Goal: Task Accomplishment & Management: Complete application form

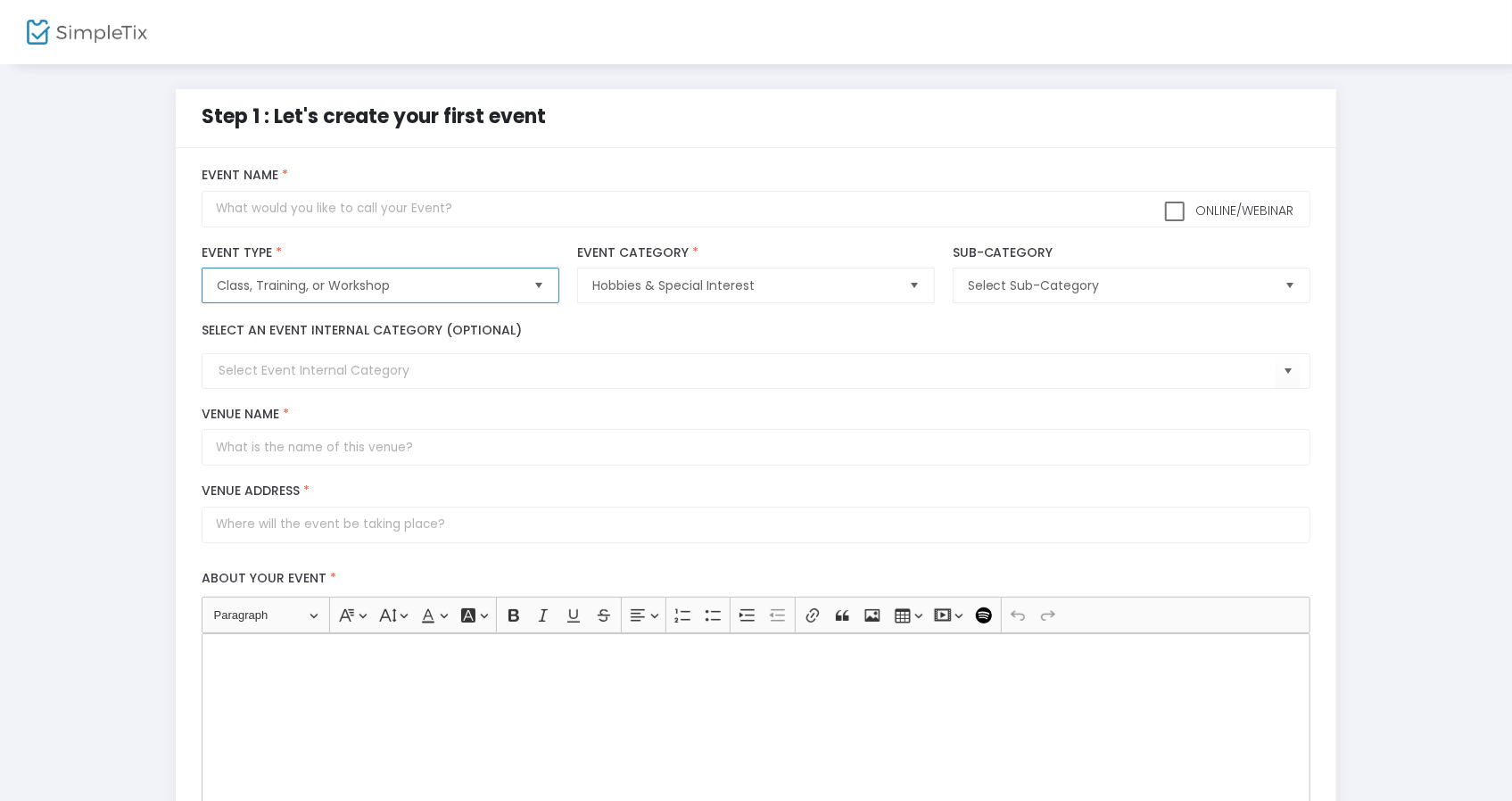
click at [442, 296] on span "Class, Training, or Workshop" at bounding box center [368, 285] width 316 height 34
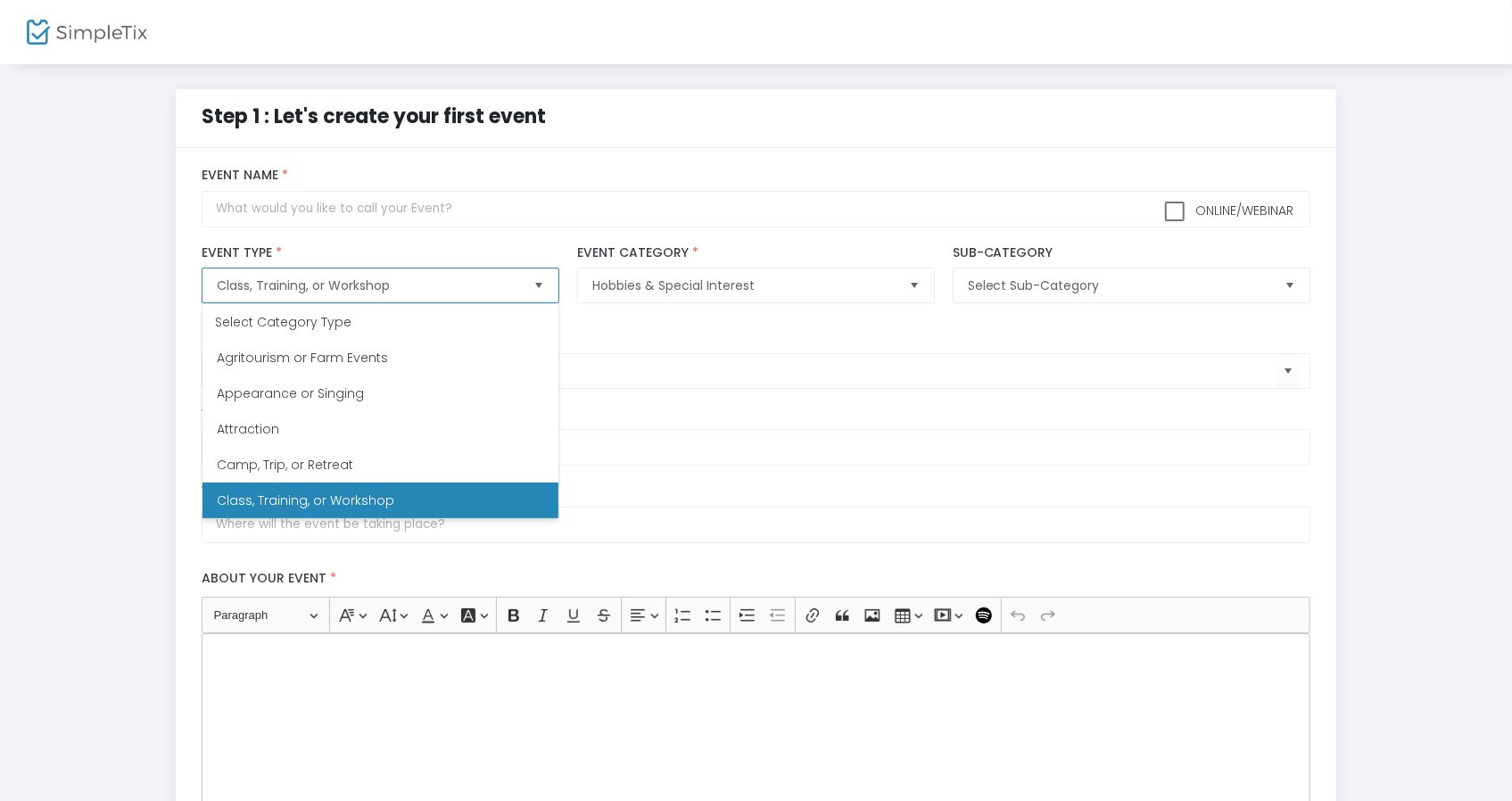
click at [441, 288] on span "Class, Training, or Workshop" at bounding box center [368, 285] width 303 height 17
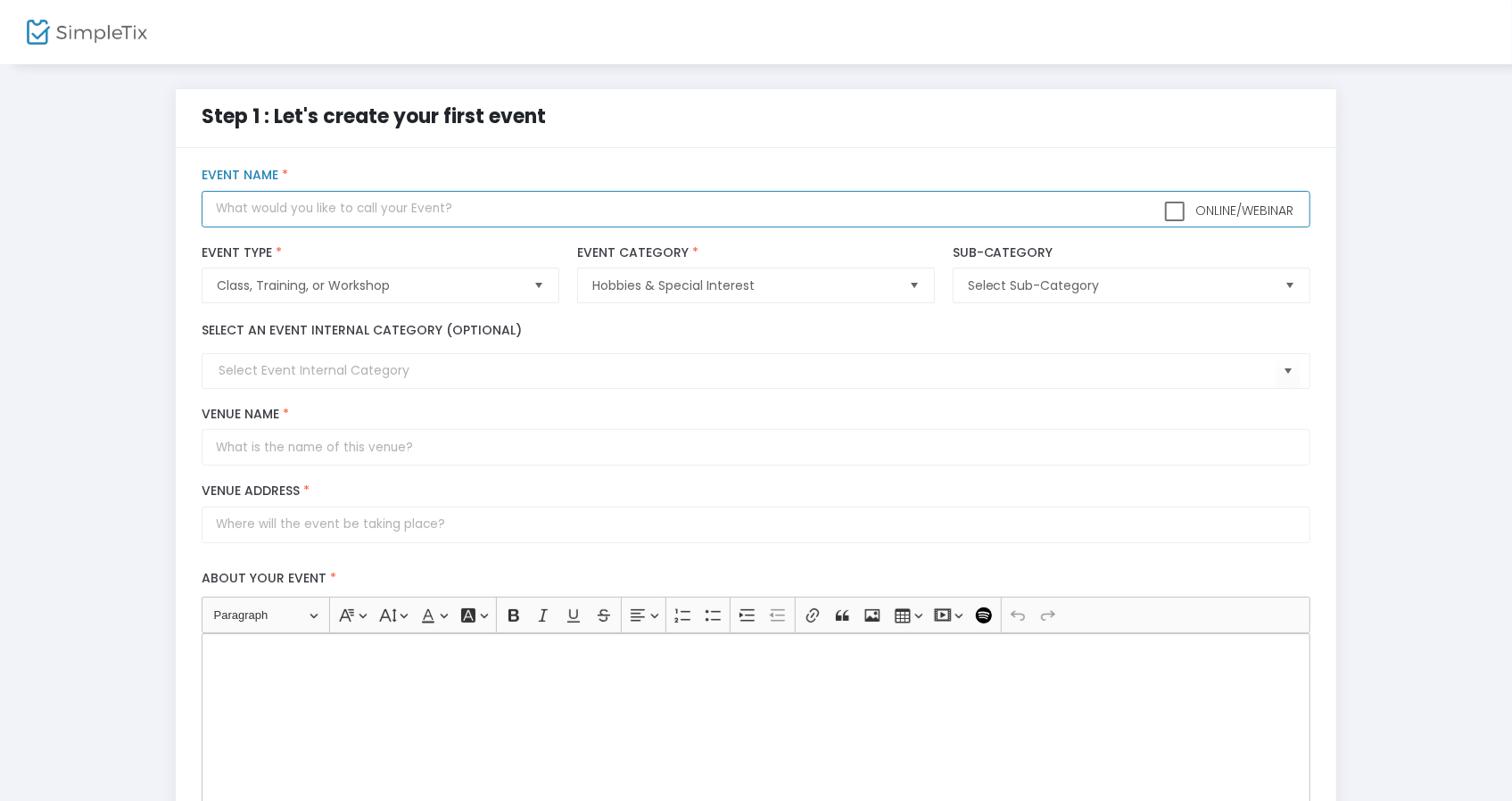
click at [423, 200] on input "text" at bounding box center [756, 209] width 1109 height 37
paste input "Whale Shark Bag Sewing Class (Intermediate/Expert)"
type input "Whale Shark Bag Sewing Class (Intermediate/Expert)"
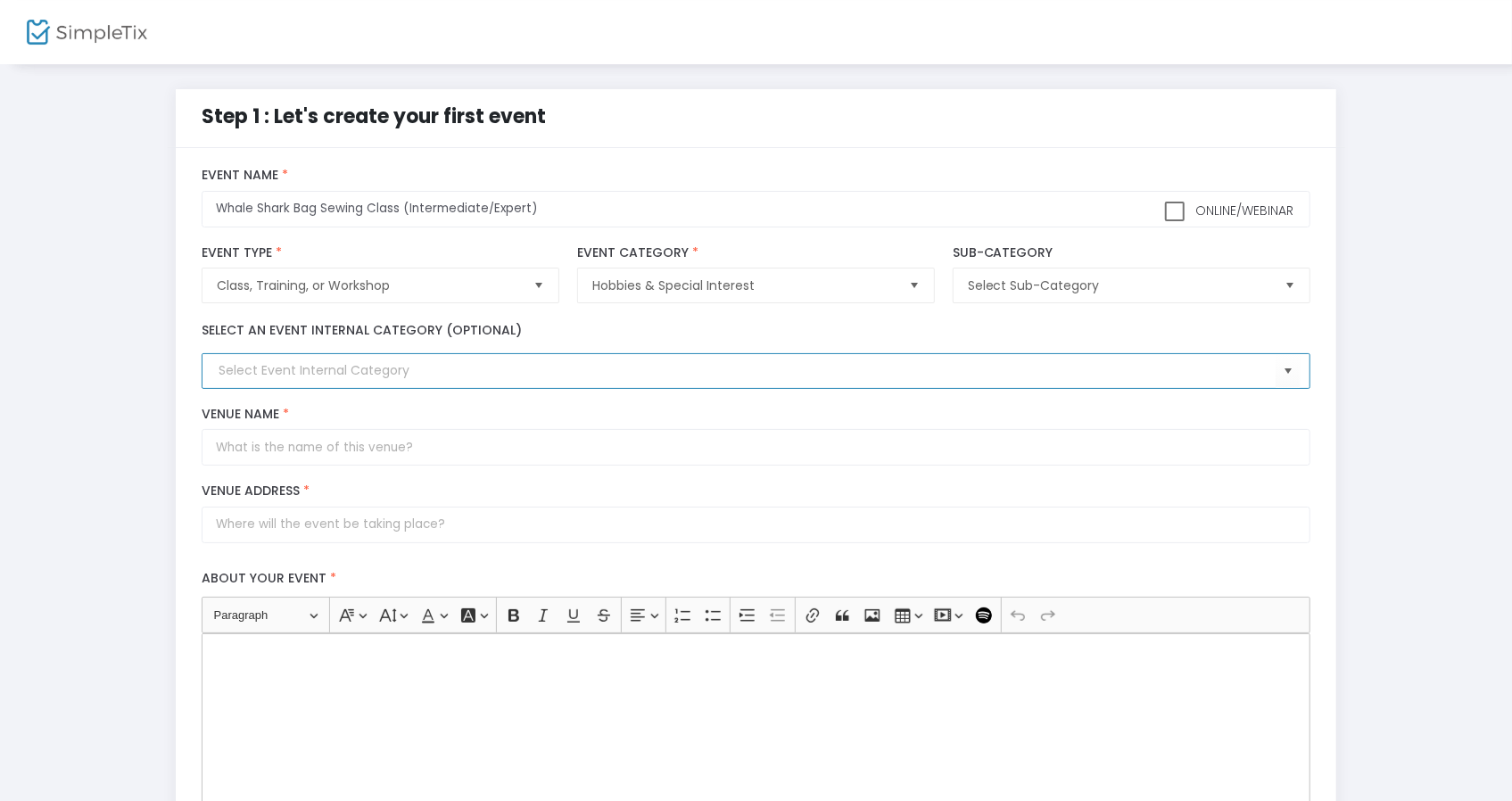
click at [384, 379] on input at bounding box center [747, 370] width 1057 height 18
click at [1288, 370] on span "Select" at bounding box center [1289, 371] width 29 height 29
click at [151, 397] on div "Step 1 : Let's create your first event title : Whale Shark Bag Sewing Class (In…" at bounding box center [756, 659] width 1459 height 1141
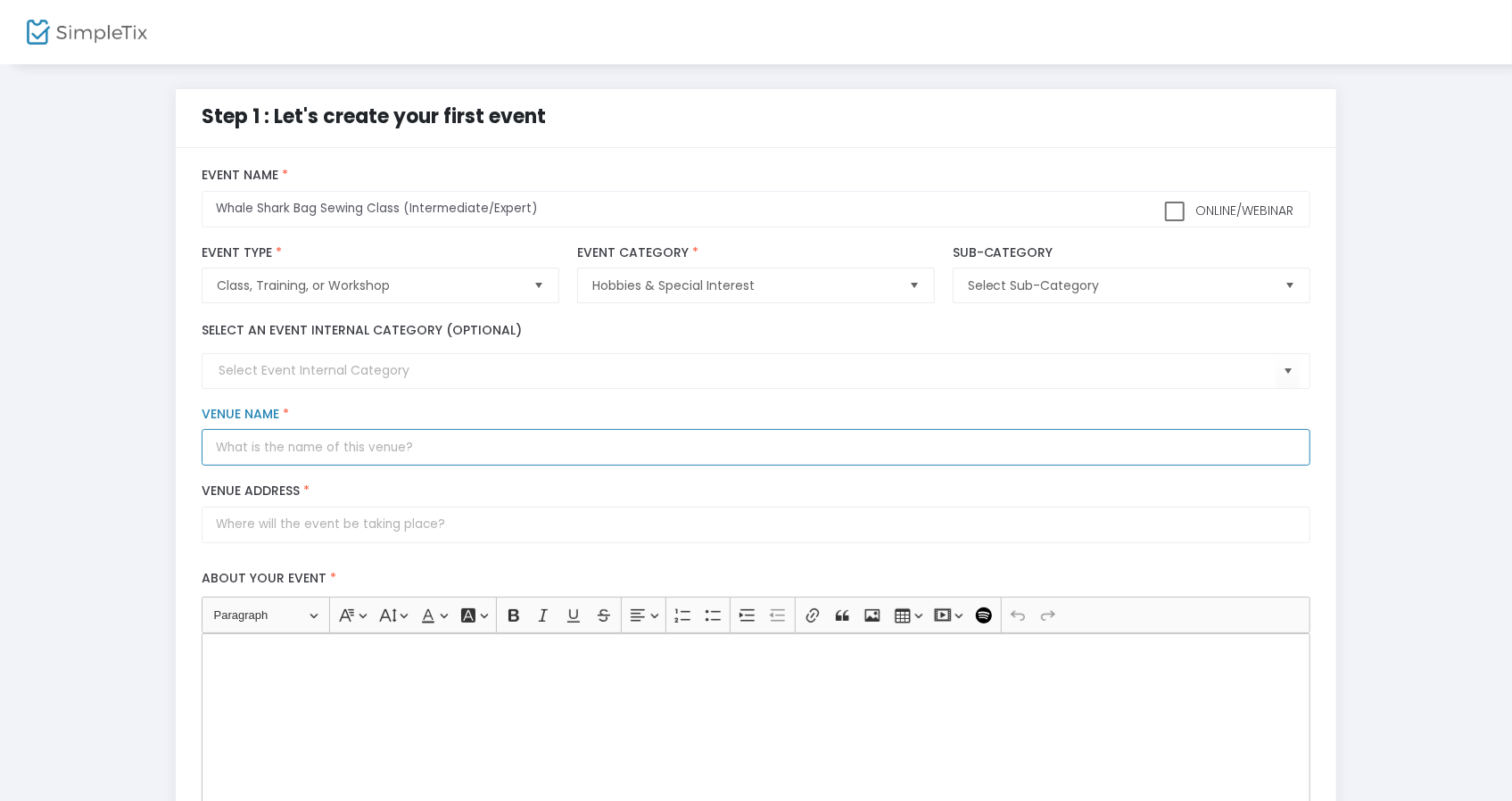
click at [349, 441] on input "Venue Name *" at bounding box center [756, 448] width 1109 height 37
type input "[PERSON_NAME]'s Crafts and Fabric"
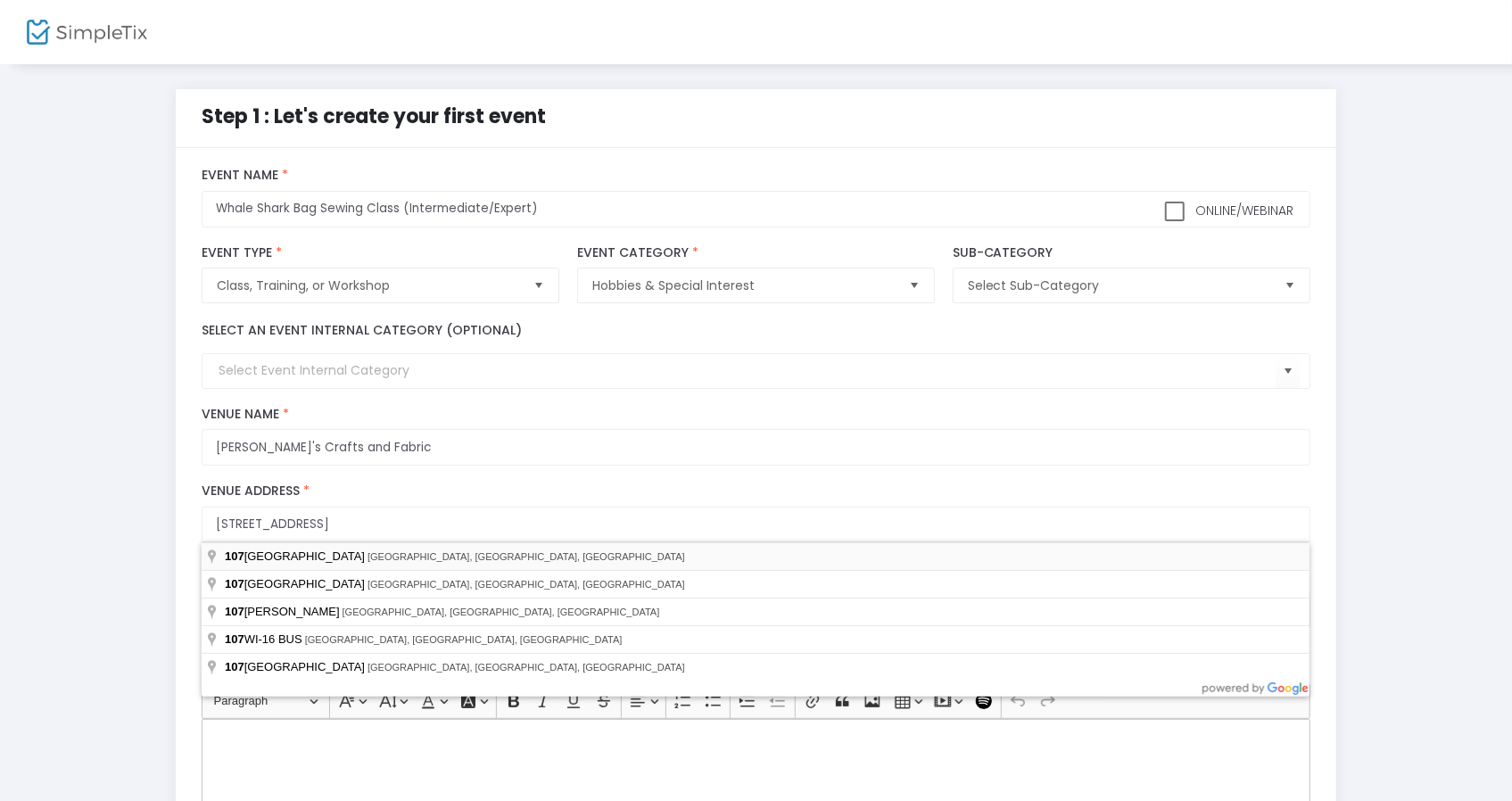
type input "[STREET_ADDRESS]"
type input "[GEOGRAPHIC_DATA]"
type input "53094"
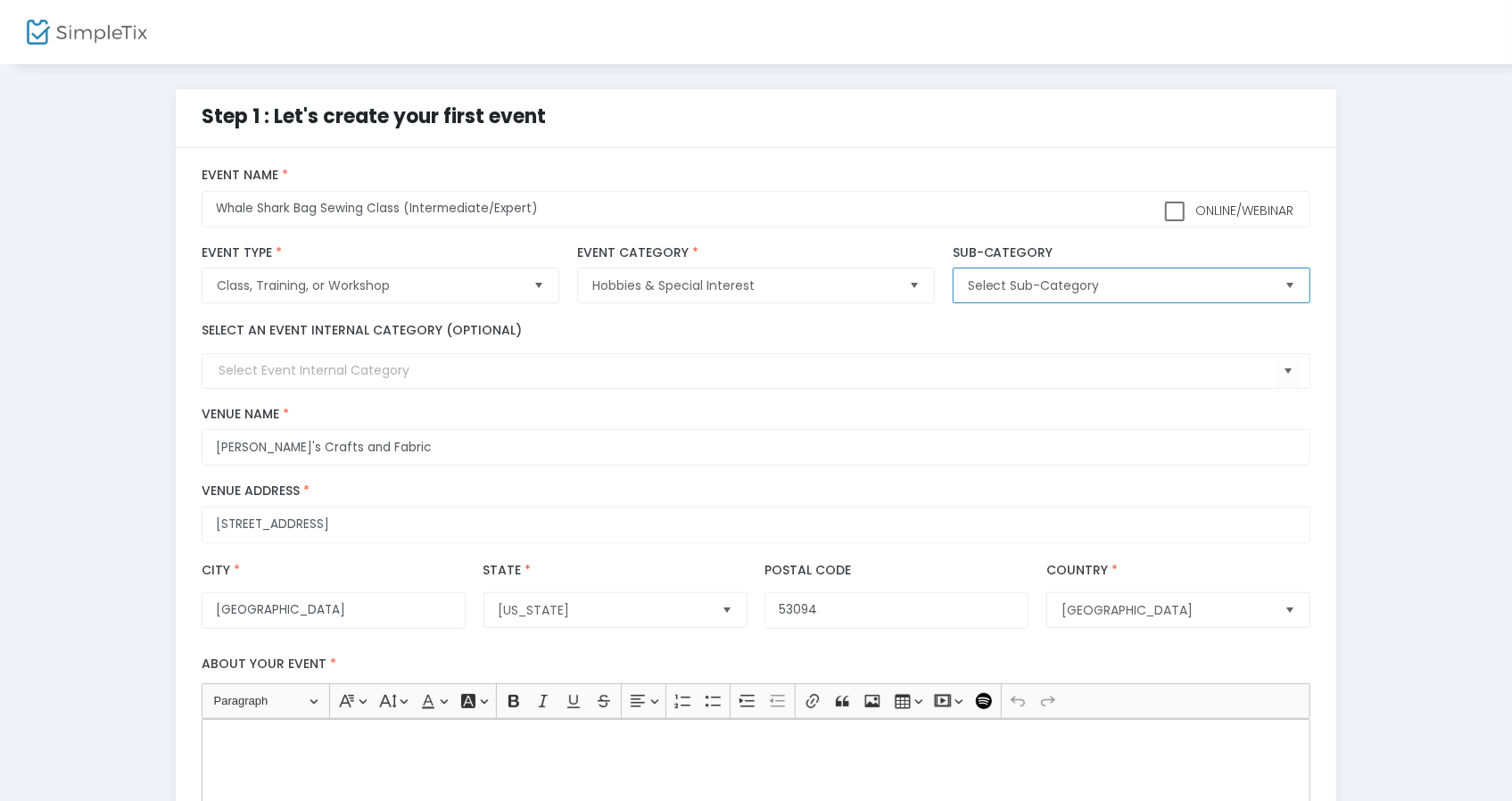
click at [1112, 275] on span "Select Sub-Category" at bounding box center [1118, 285] width 316 height 34
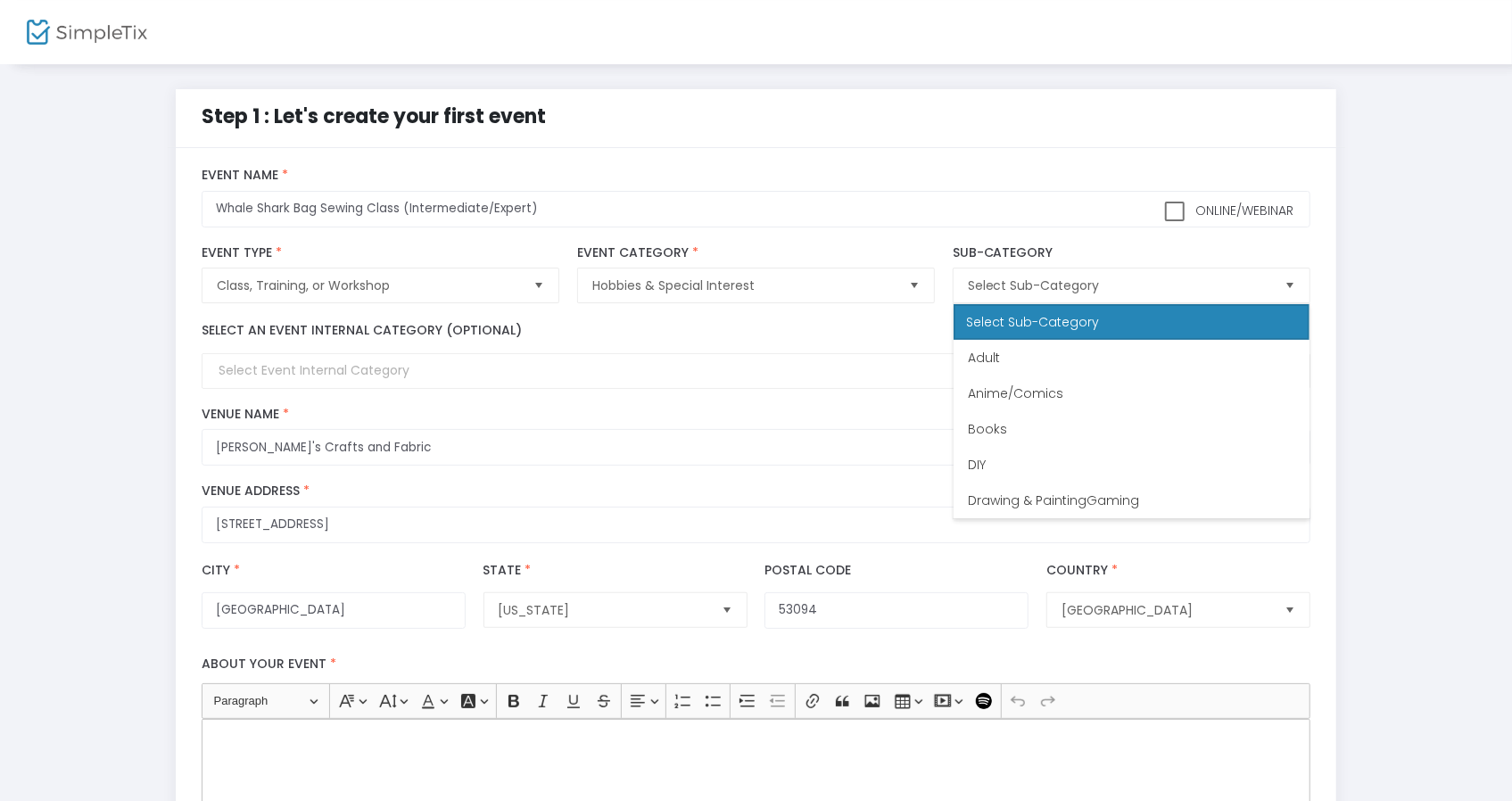
click at [926, 162] on div "Online/Webinar Whale Shark Bag Sewing Class (Intermediate/Expert) Event Name *" at bounding box center [756, 196] width 1127 height 76
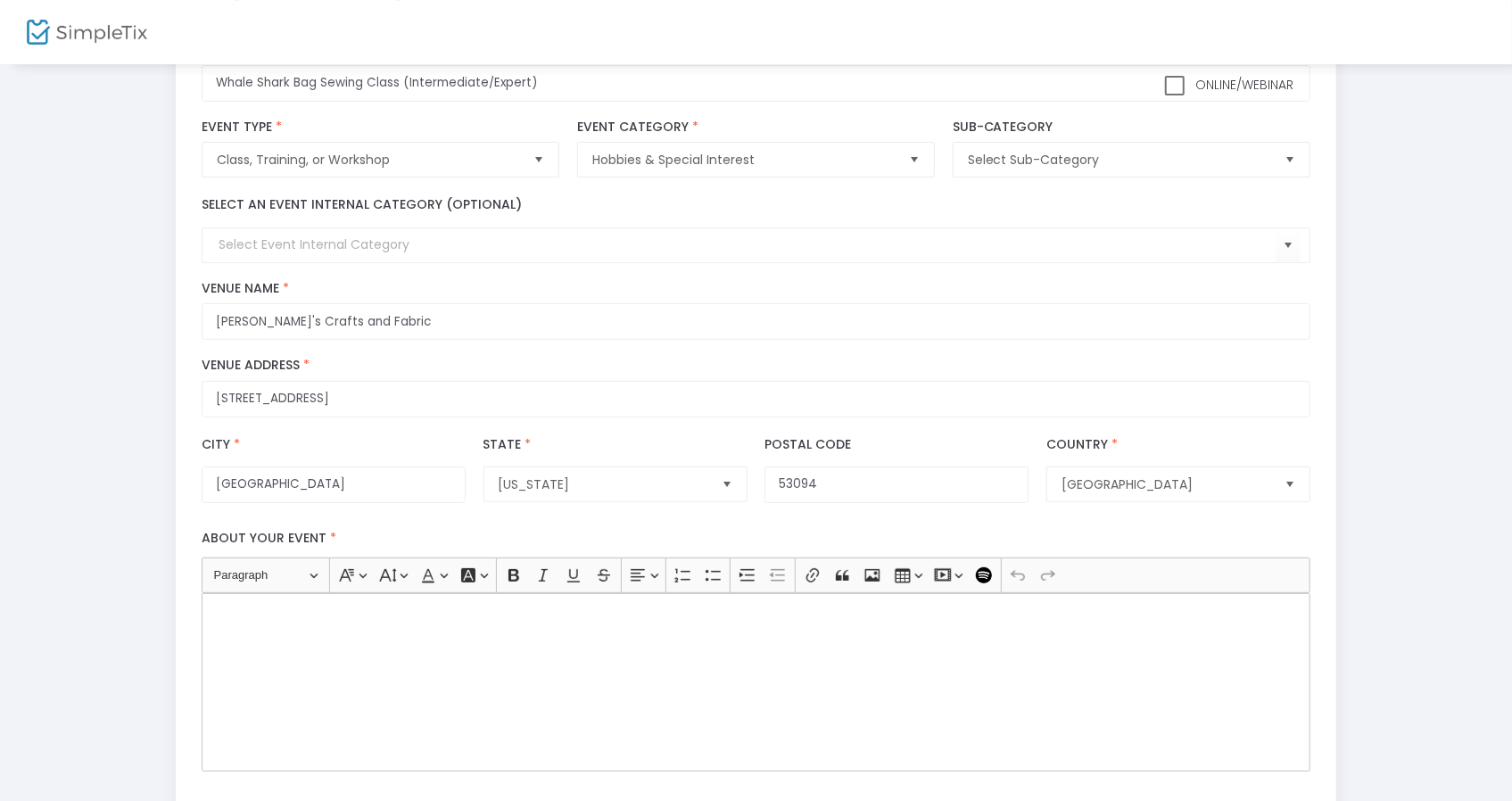
scroll to position [446, 0]
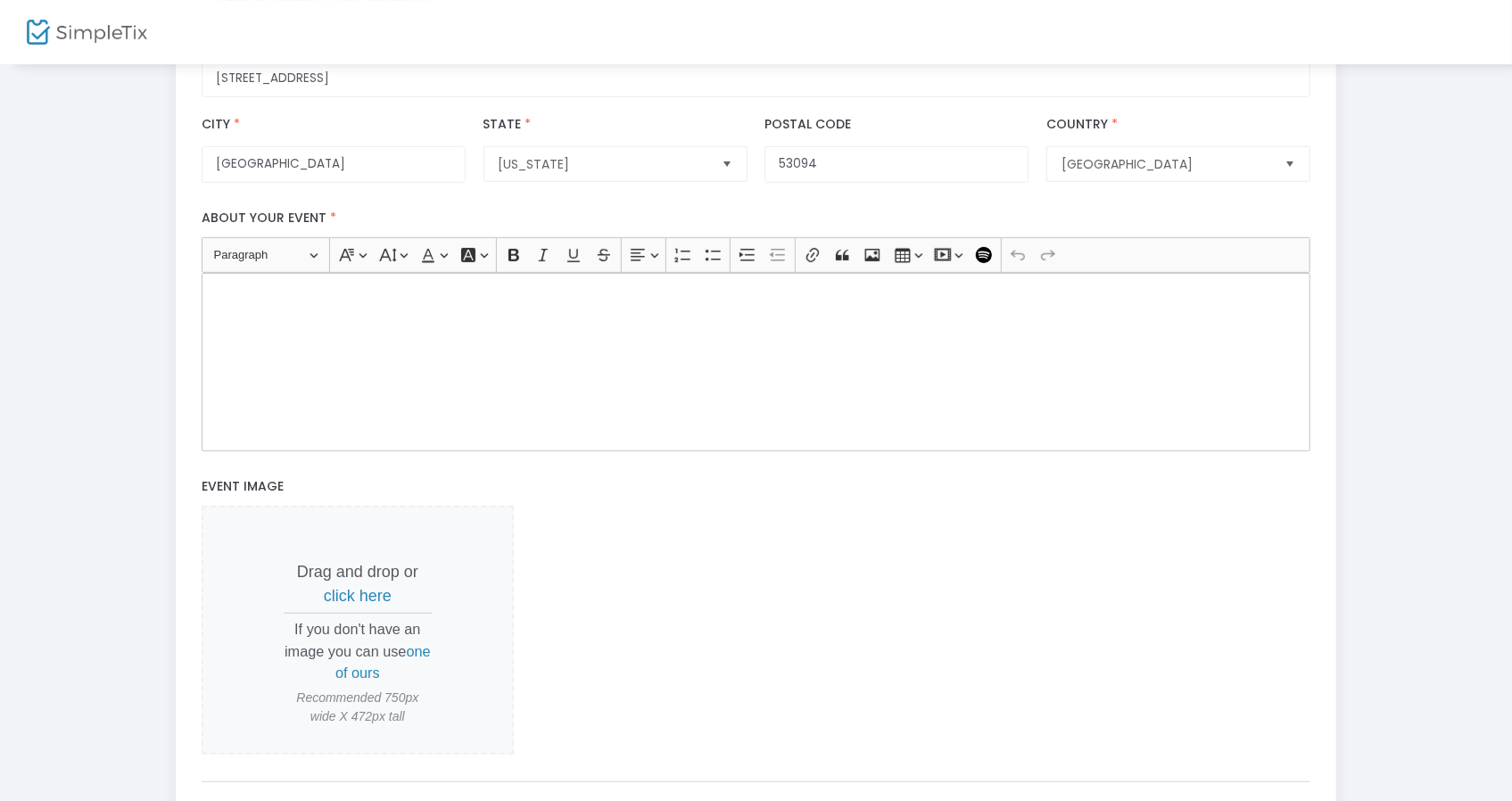
click at [500, 348] on div "Rich Text Editor, main" at bounding box center [756, 362] width 1109 height 178
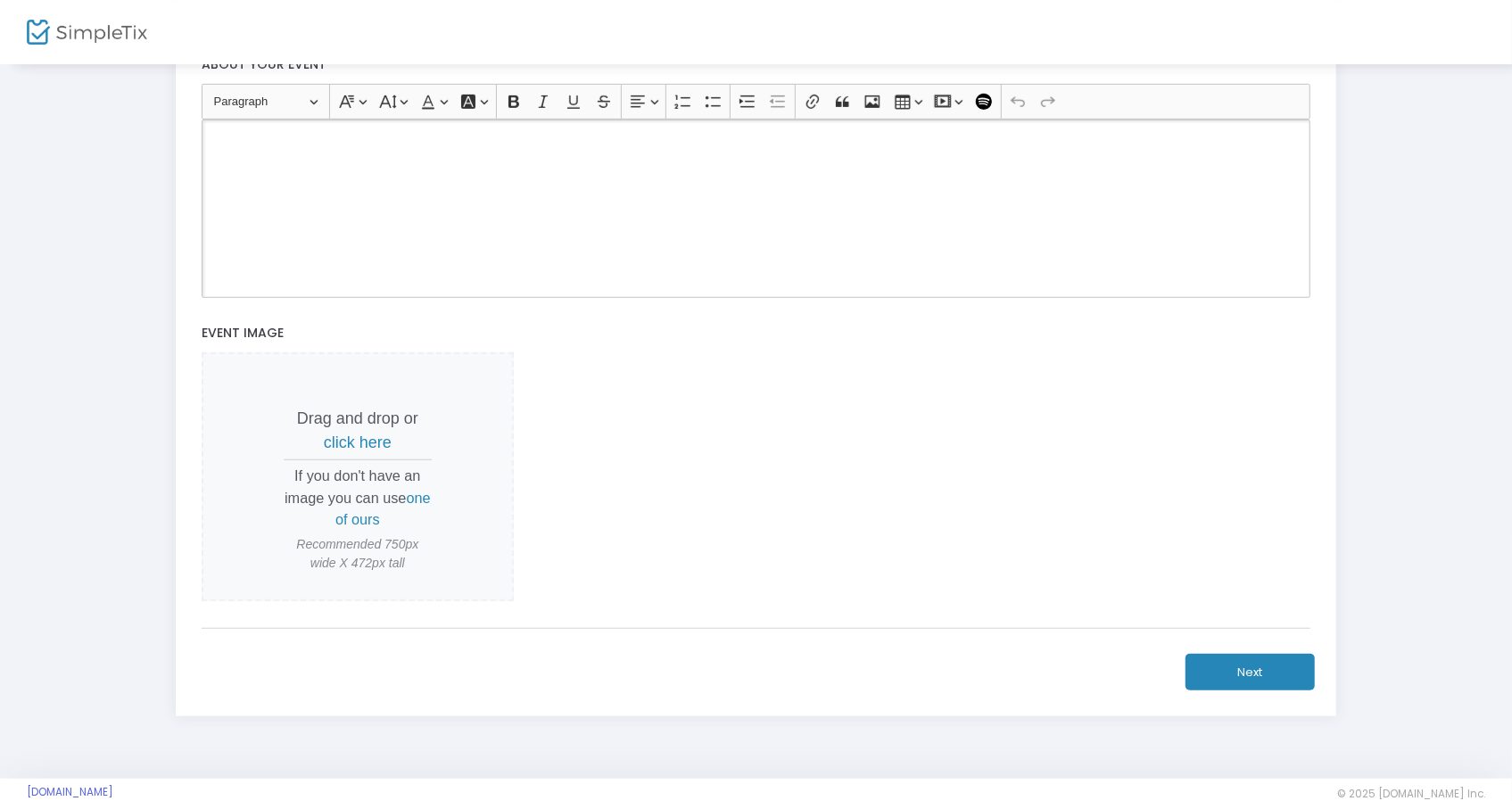
scroll to position [626, 0]
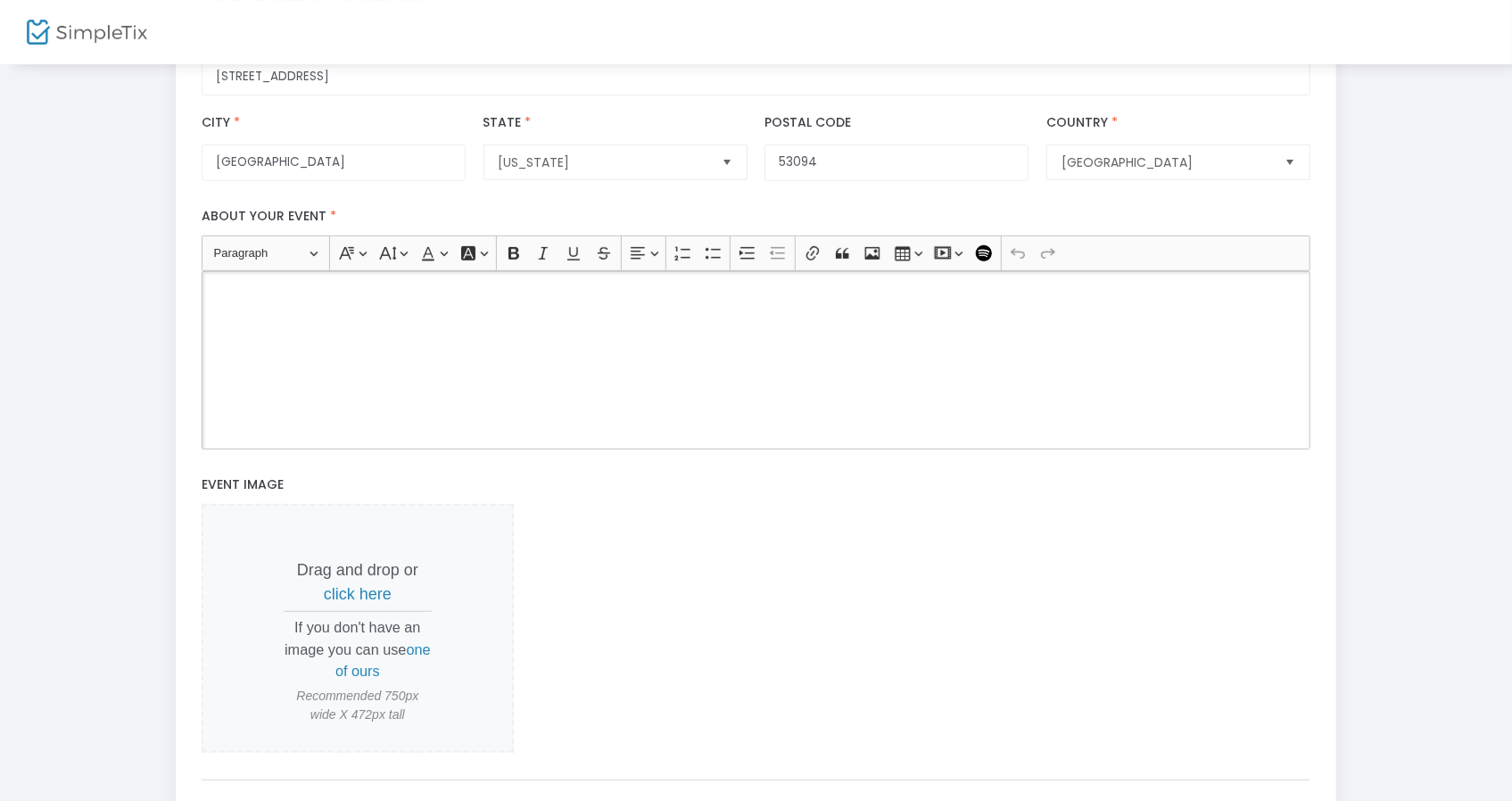
click at [450, 413] on div "Rich Text Editor, main" at bounding box center [756, 360] width 1109 height 178
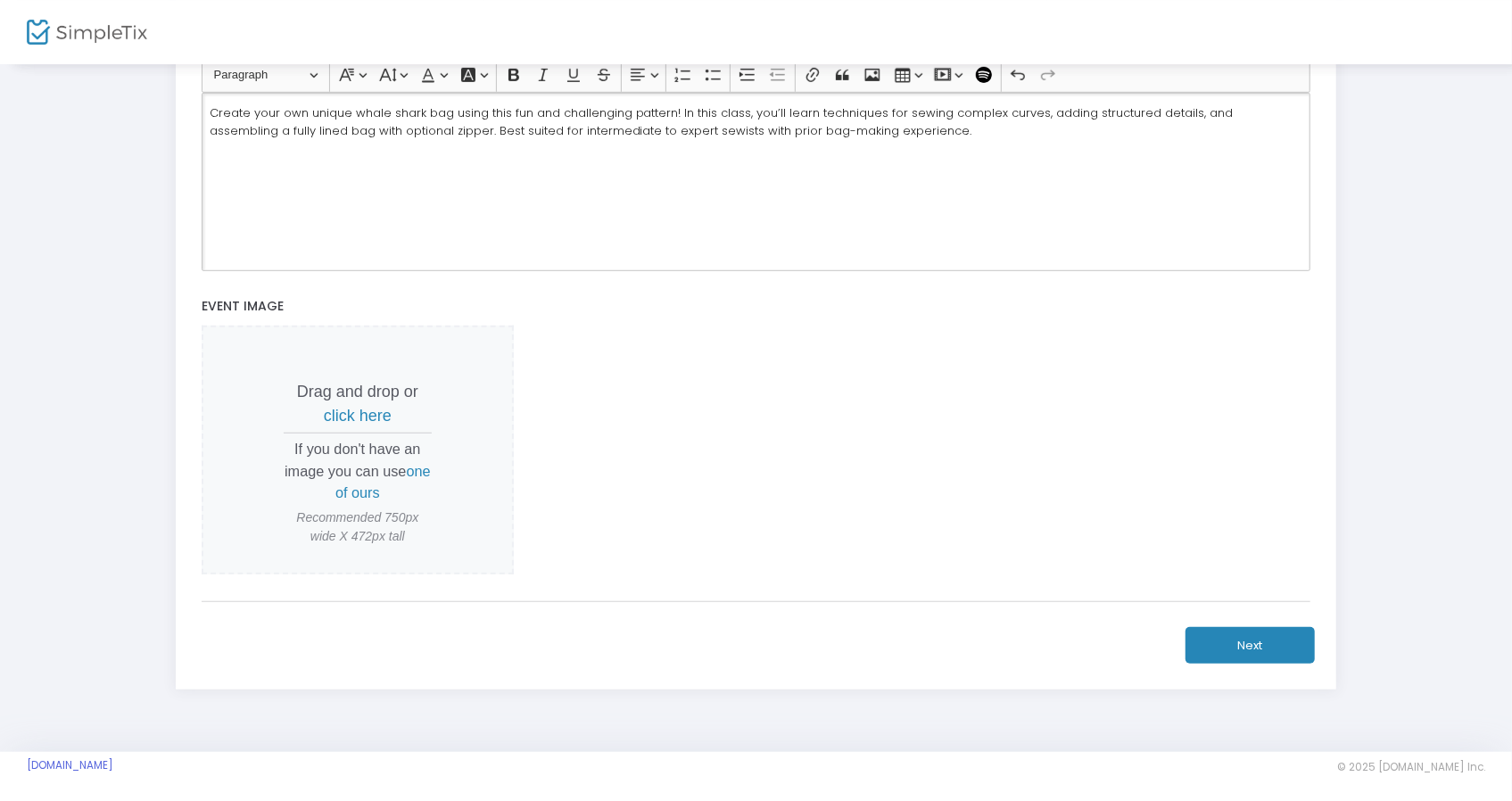
click at [1297, 614] on div "Online/Webinar Whale Shark Bag Sewing Class (Intermediate/Expert) Event Name * …" at bounding box center [756, 67] width 1109 height 1119
click at [1279, 635] on button "Next" at bounding box center [1251, 645] width 130 height 37
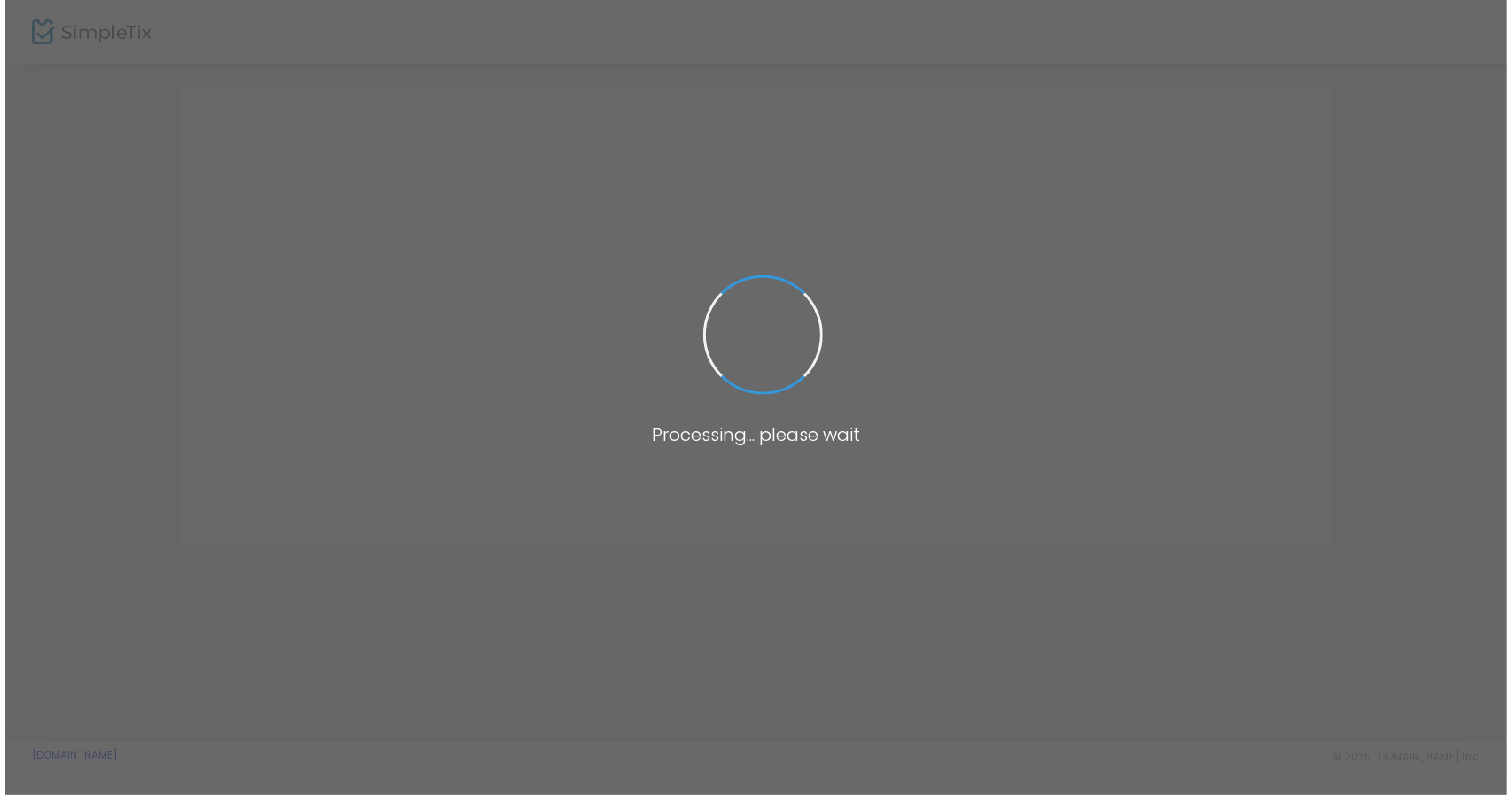
scroll to position [0, 0]
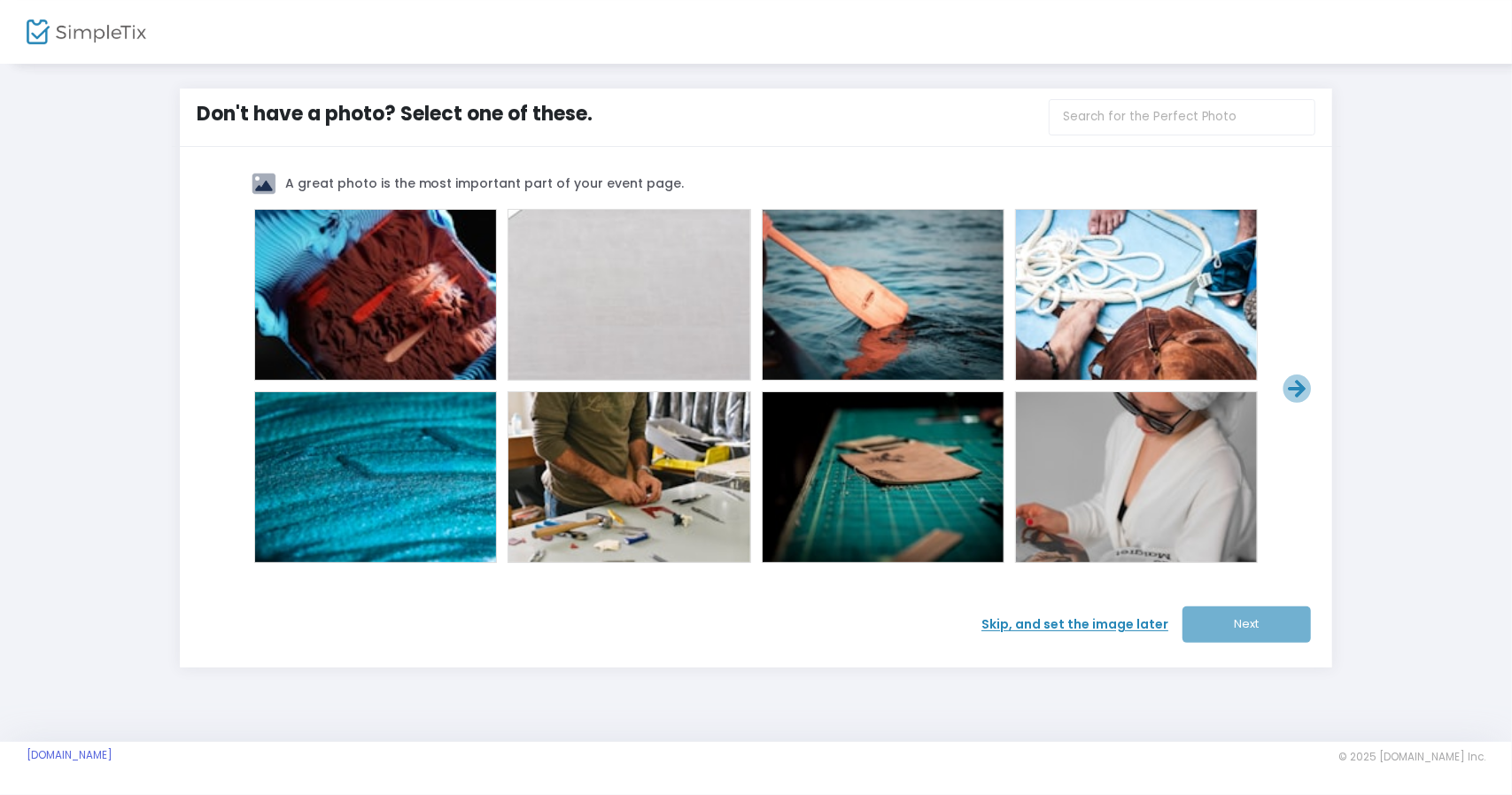
click at [1074, 616] on span "Skip, and set the image later" at bounding box center [1082, 624] width 201 height 18
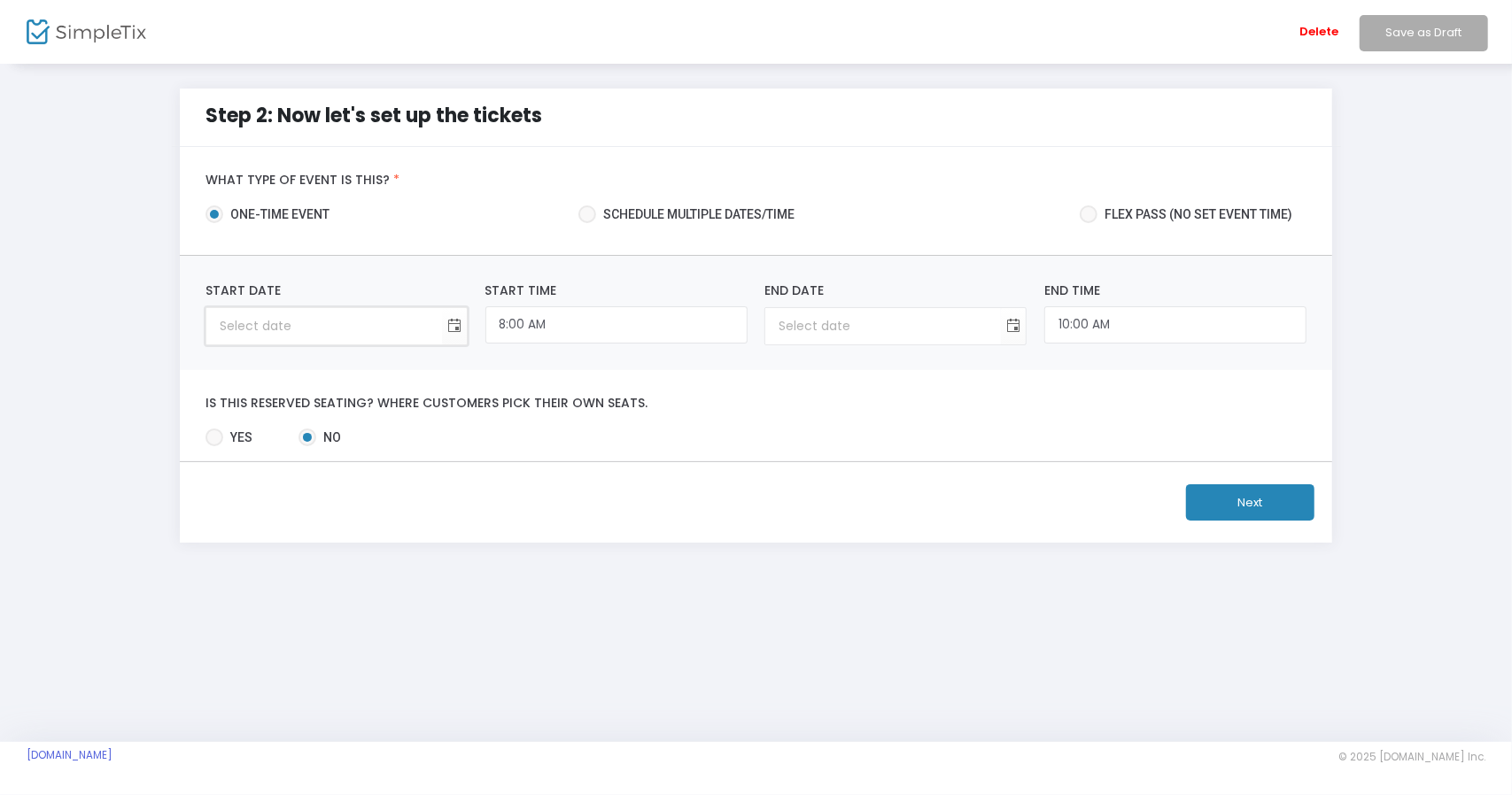
type input "month/day/year"
click at [303, 322] on input "month/day/year" at bounding box center [324, 326] width 235 height 36
click at [442, 325] on input "month/day/year" at bounding box center [324, 326] width 235 height 36
click at [447, 324] on span "Toggle calendar" at bounding box center [454, 326] width 29 height 29
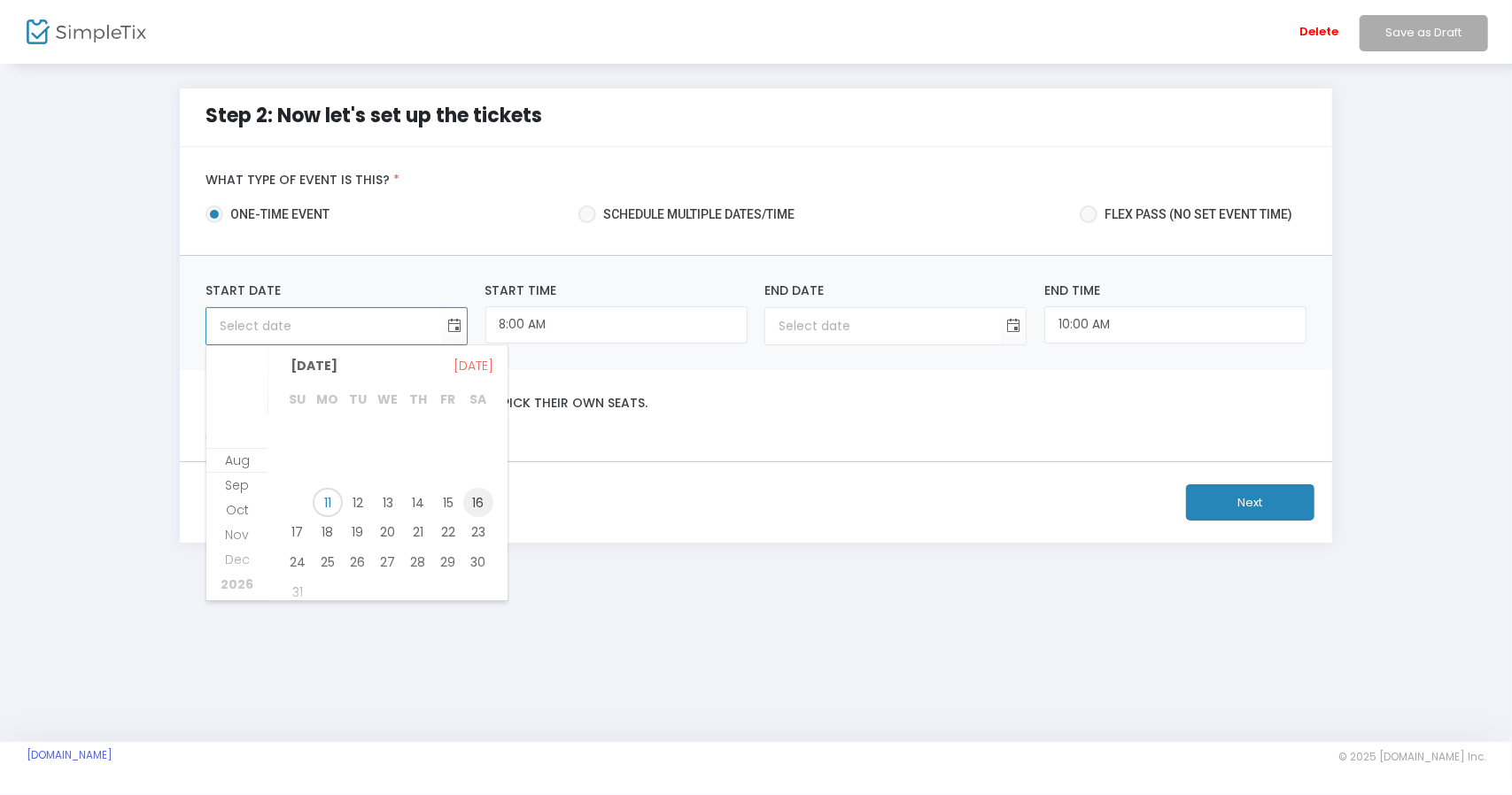
click at [477, 496] on span "16" at bounding box center [477, 502] width 30 height 30
type input "[DATE]"
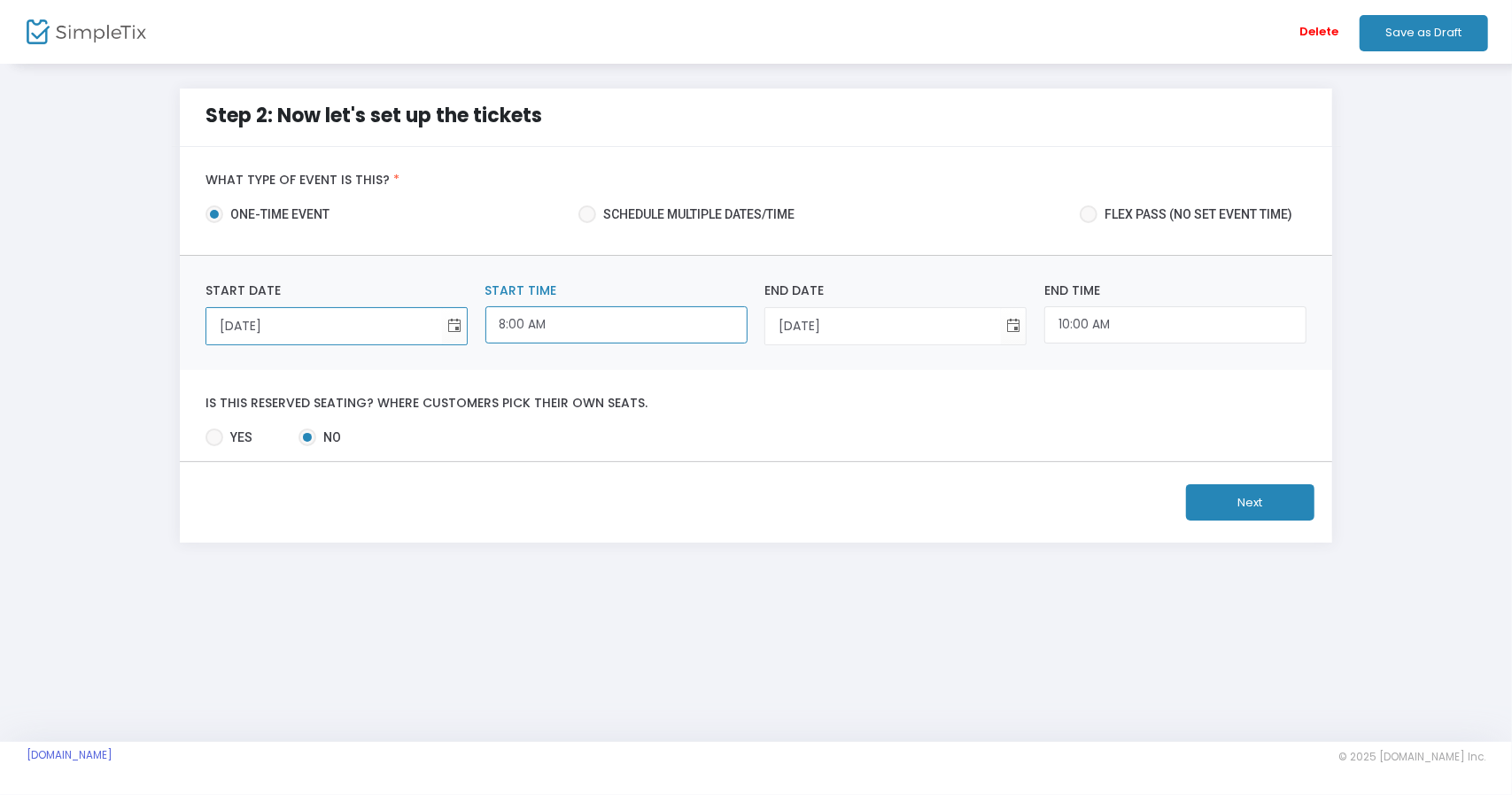
click at [613, 318] on input "8:00 AM" at bounding box center [616, 325] width 262 height 38
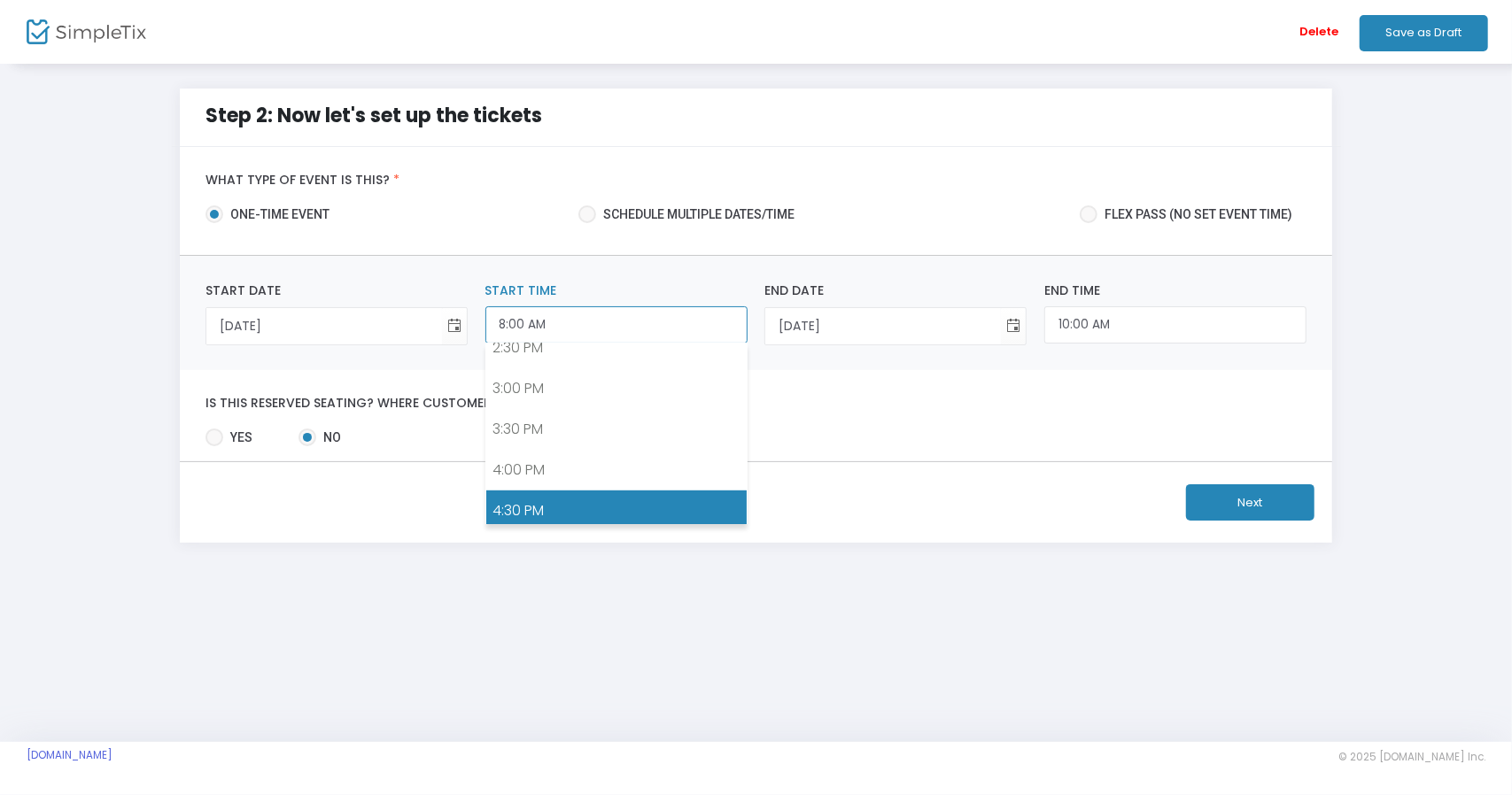
scroll to position [1191, 0]
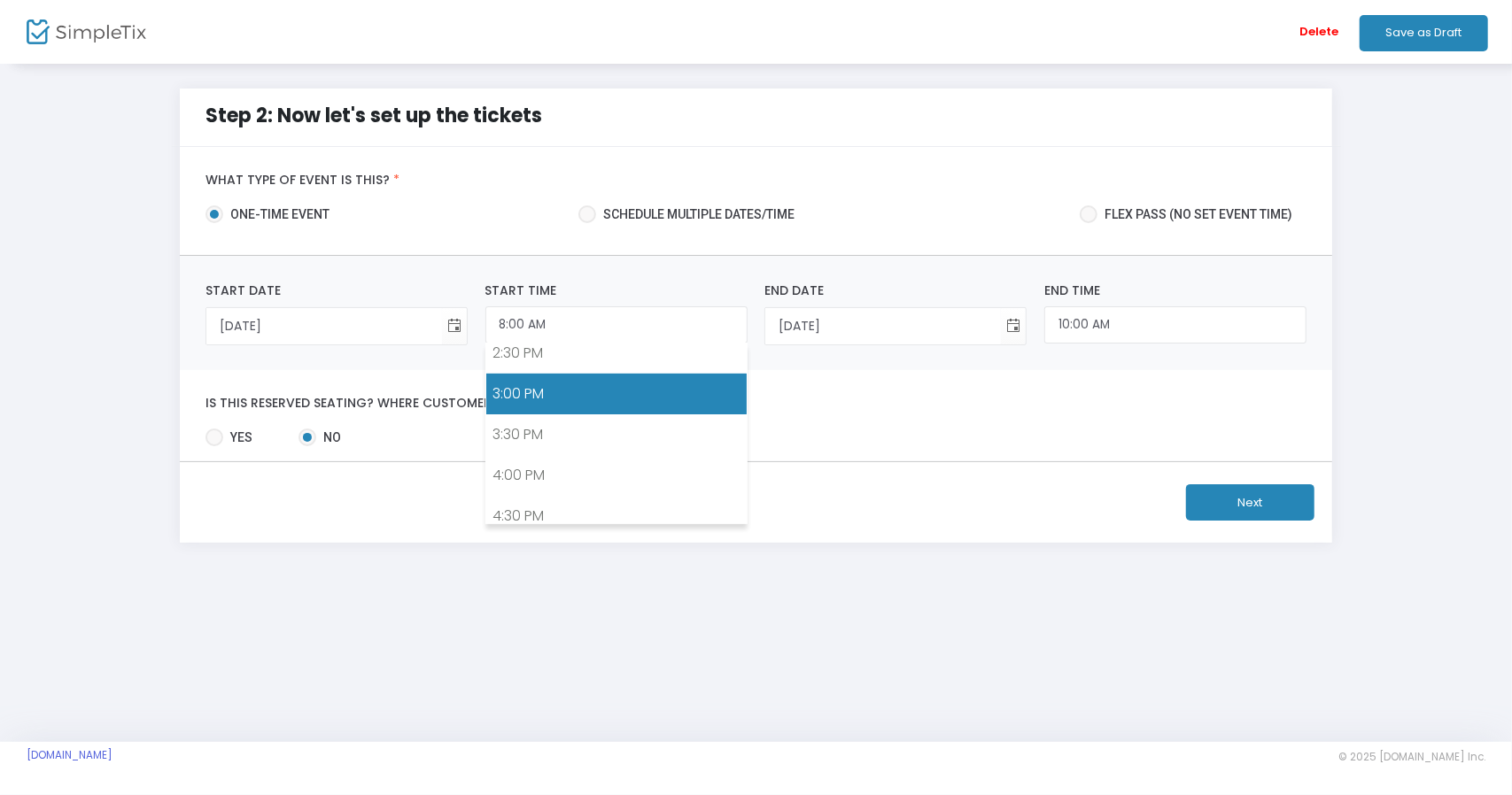
click at [519, 381] on link "3:00 PM" at bounding box center [616, 394] width 260 height 40
type input "3:00 PM"
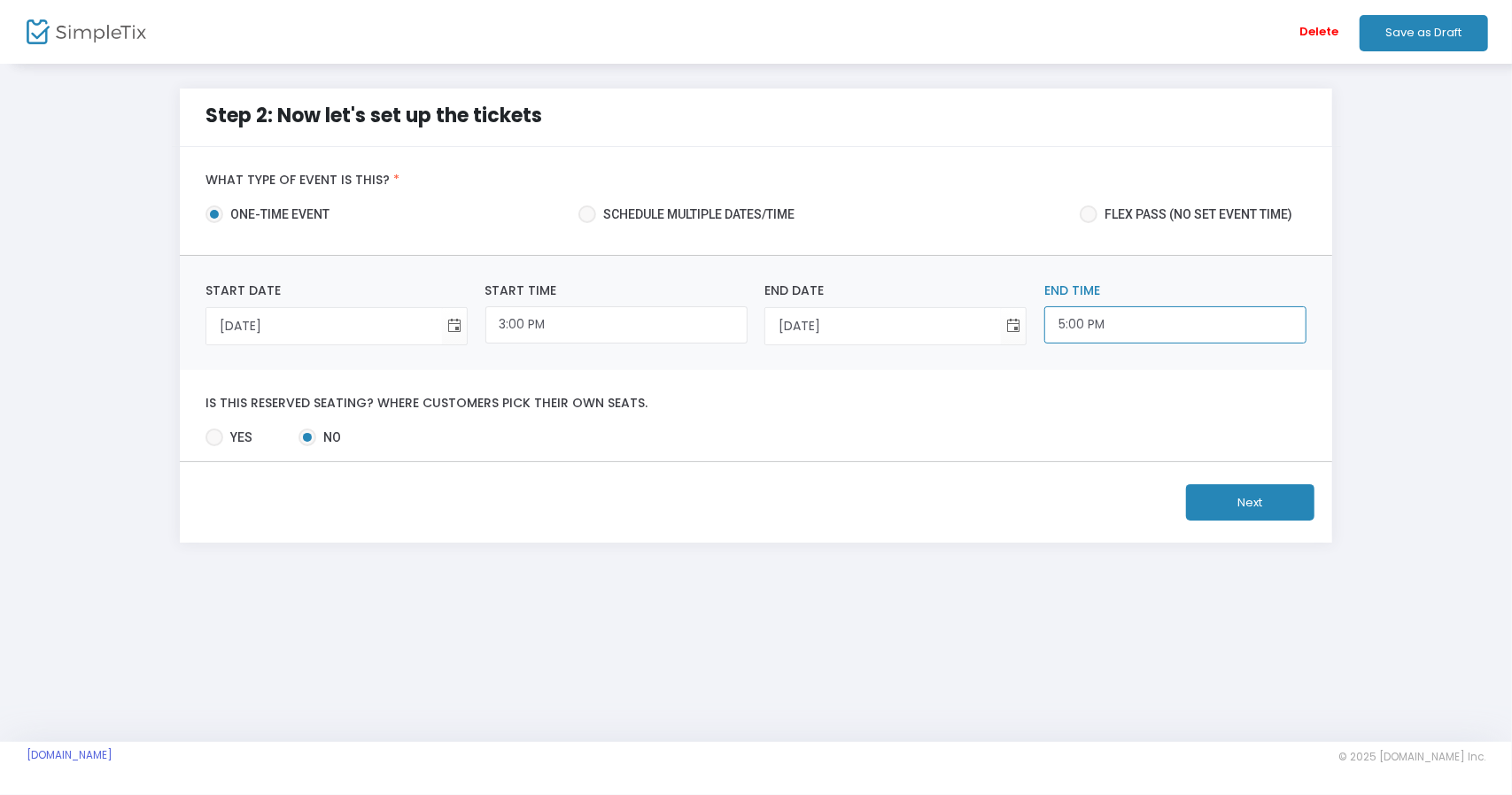
click at [1074, 326] on input "5:00 PM" at bounding box center [1175, 325] width 262 height 38
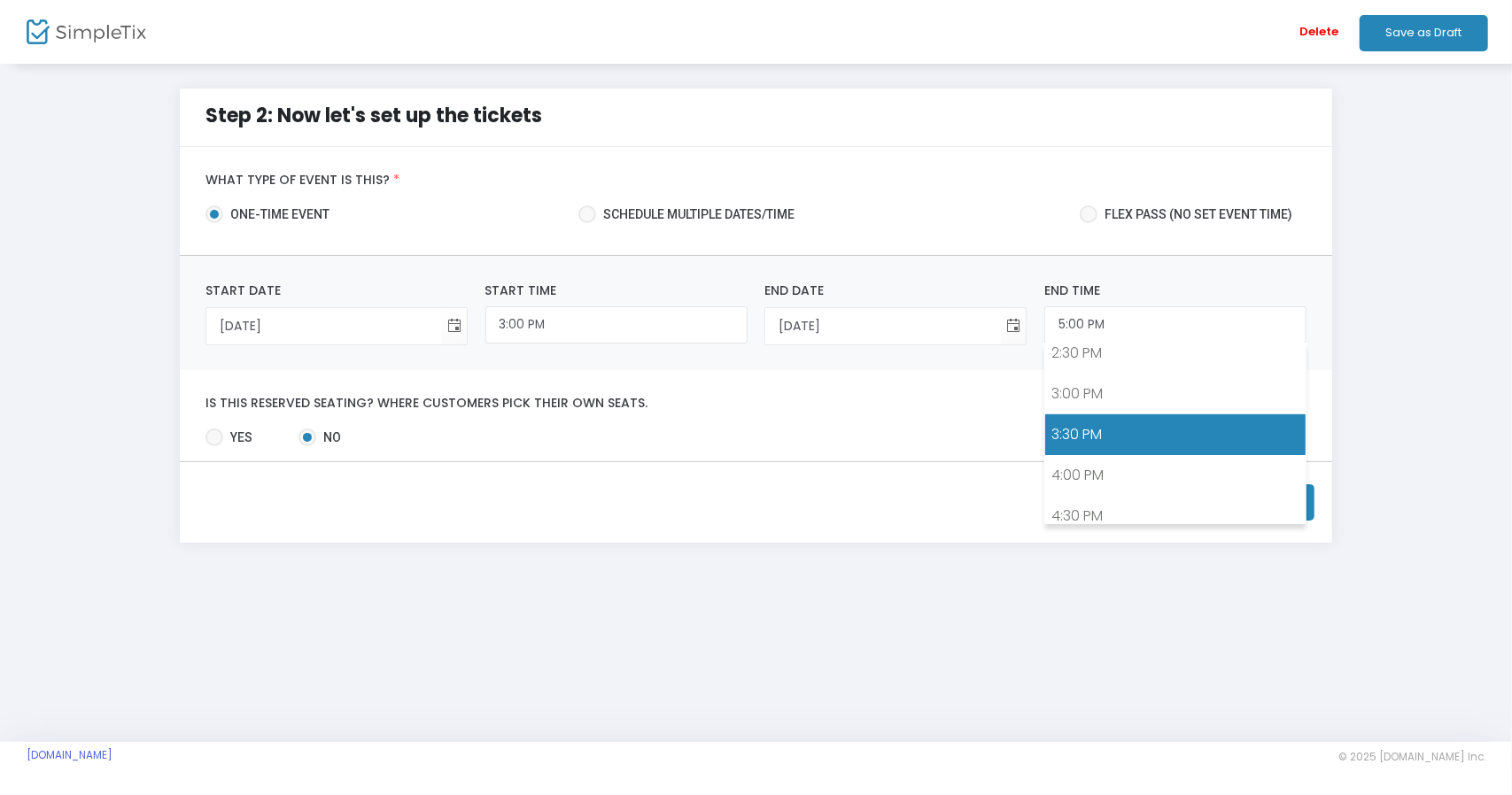
click at [1087, 429] on link "3:30 PM" at bounding box center [1175, 435] width 260 height 40
click at [1110, 327] on input "3:30 PM" at bounding box center [1175, 325] width 262 height 38
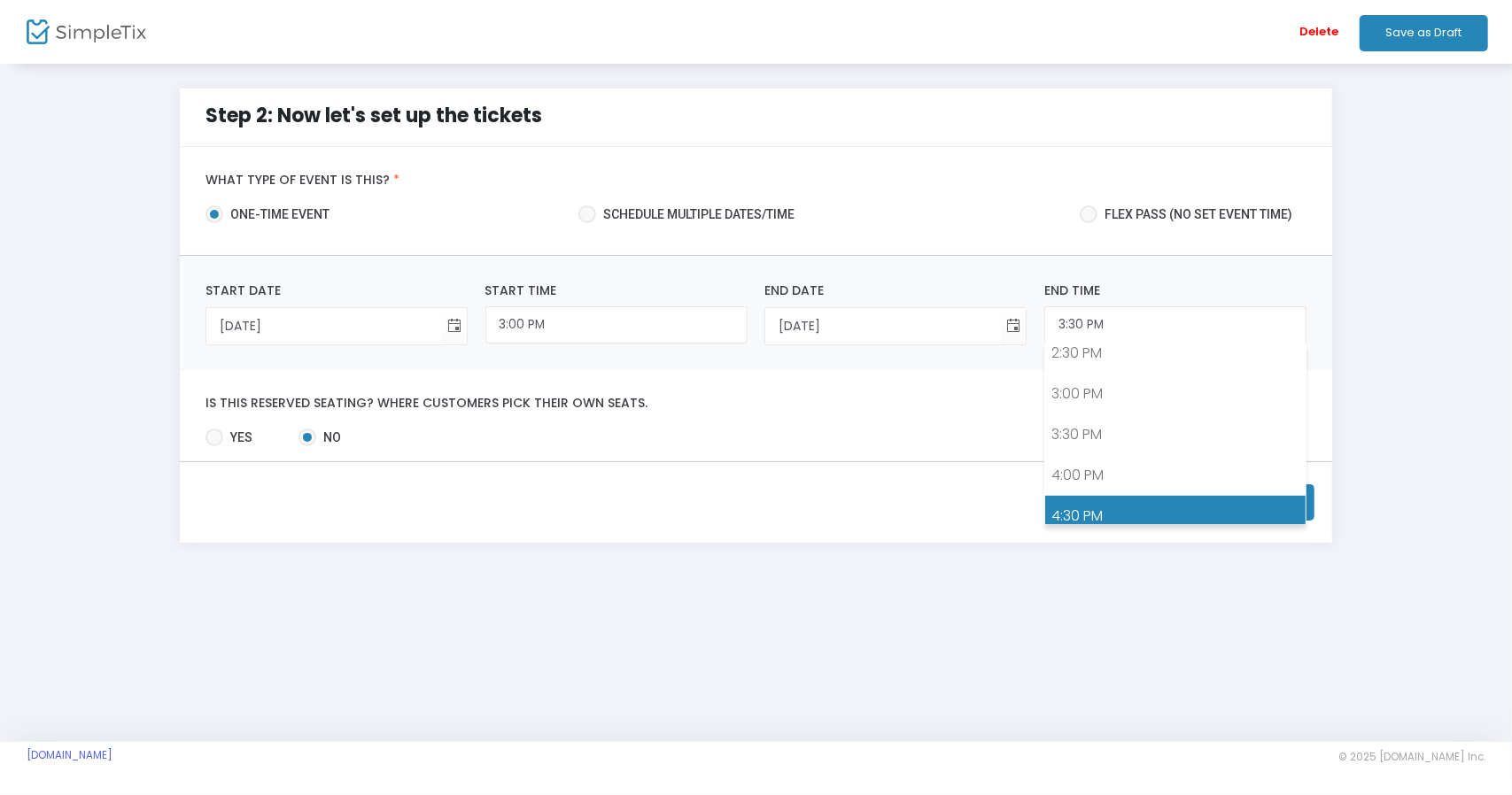
click at [1107, 495] on link "4:30 PM" at bounding box center [1175, 516] width 260 height 40
type input "4:30 PM"
click at [631, 213] on span "Schedule multiple dates/time" at bounding box center [695, 214] width 199 height 18
click at [587, 223] on input "Schedule multiple dates/time" at bounding box center [586, 223] width 1 height 1
radio input "true"
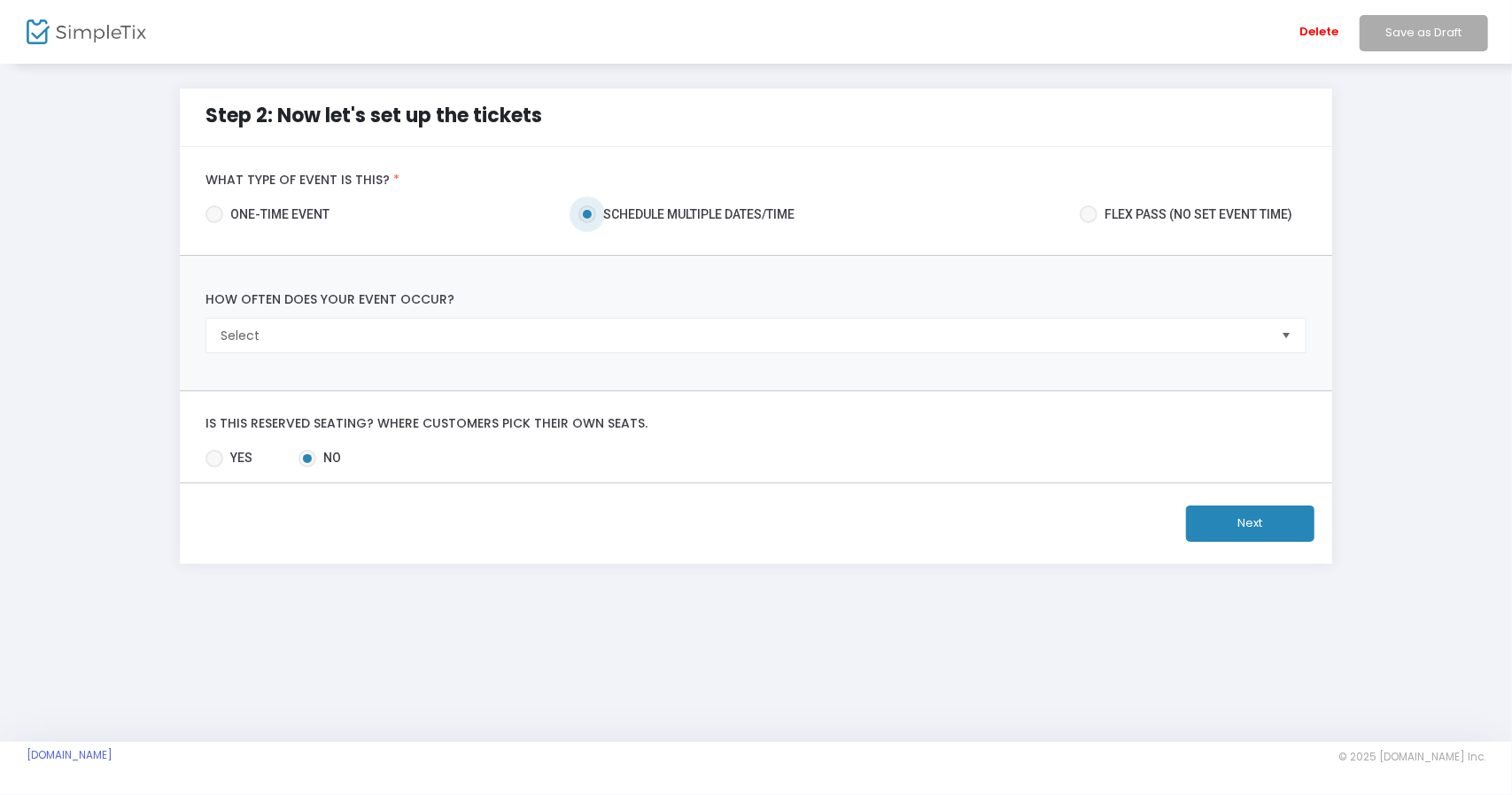
click at [325, 211] on span "one-time event" at bounding box center [276, 214] width 107 height 18
click at [214, 223] on input "one-time event" at bounding box center [213, 223] width 1 height 1
radio input "true"
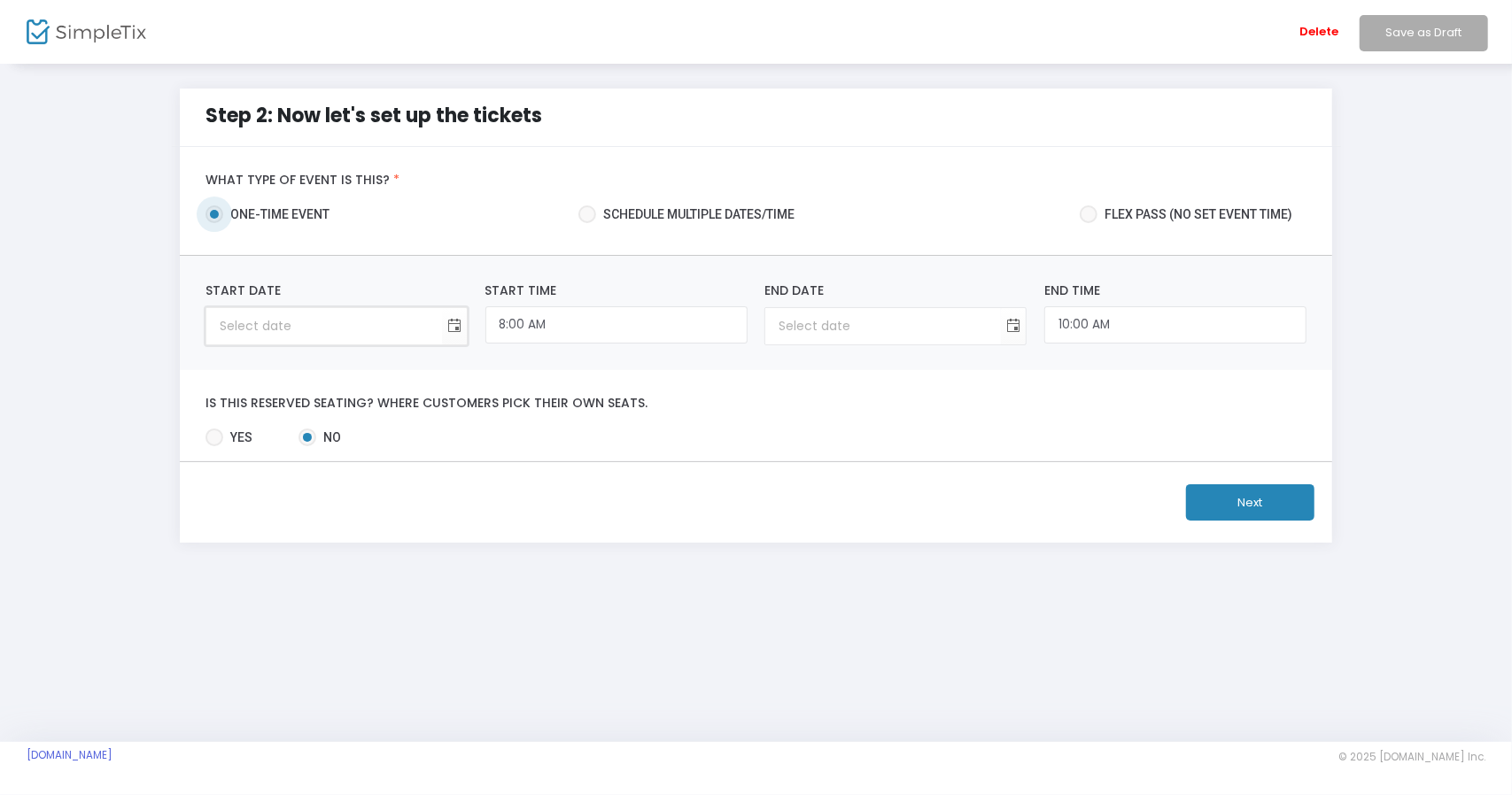
type input "month/day/year"
click at [370, 313] on input "month/day/year" at bounding box center [324, 326] width 235 height 36
click at [465, 326] on div "Start Date Required." at bounding box center [336, 313] width 280 height 63
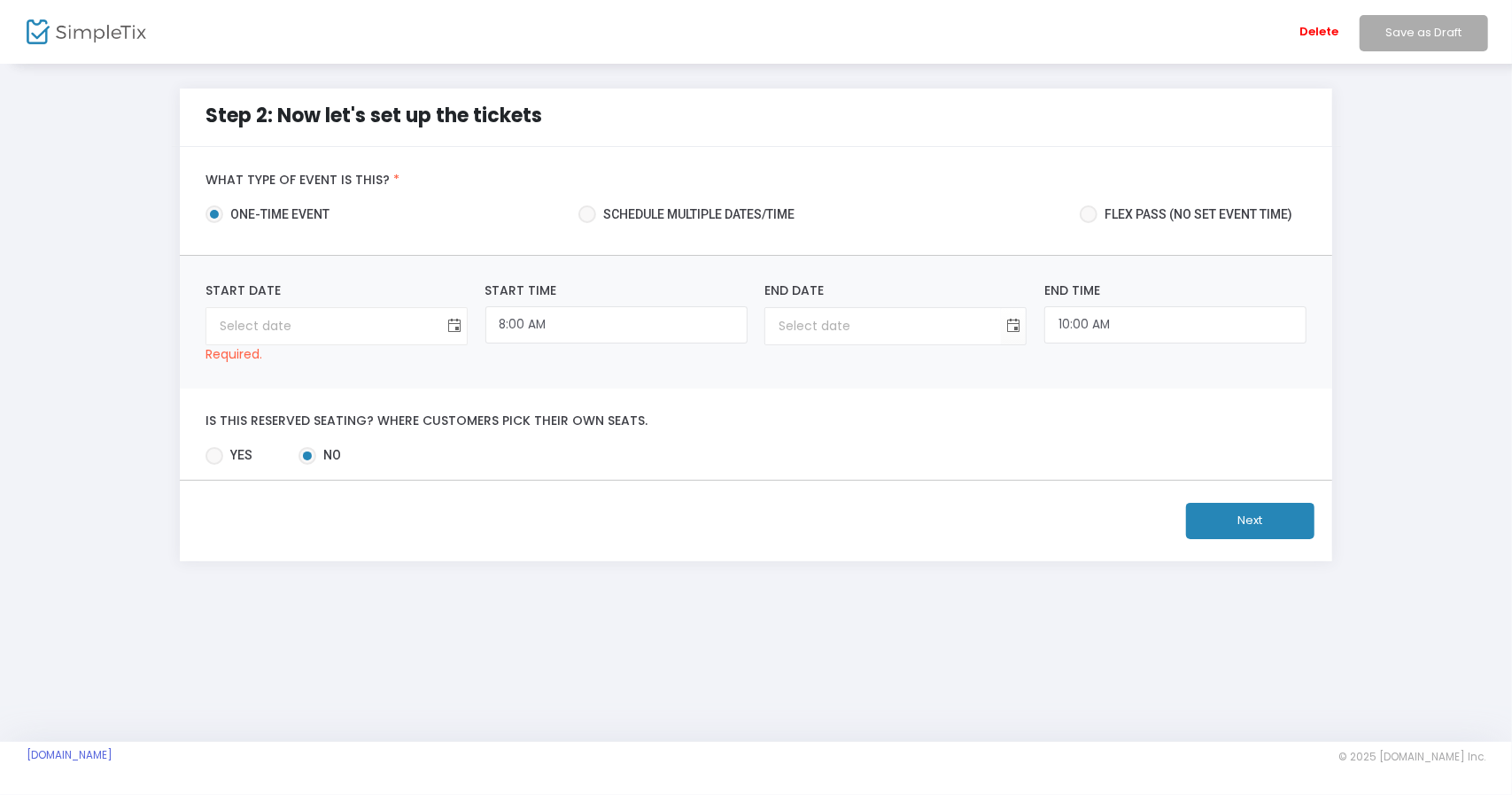
click at [461, 324] on span "Toggle calendar" at bounding box center [454, 326] width 29 height 29
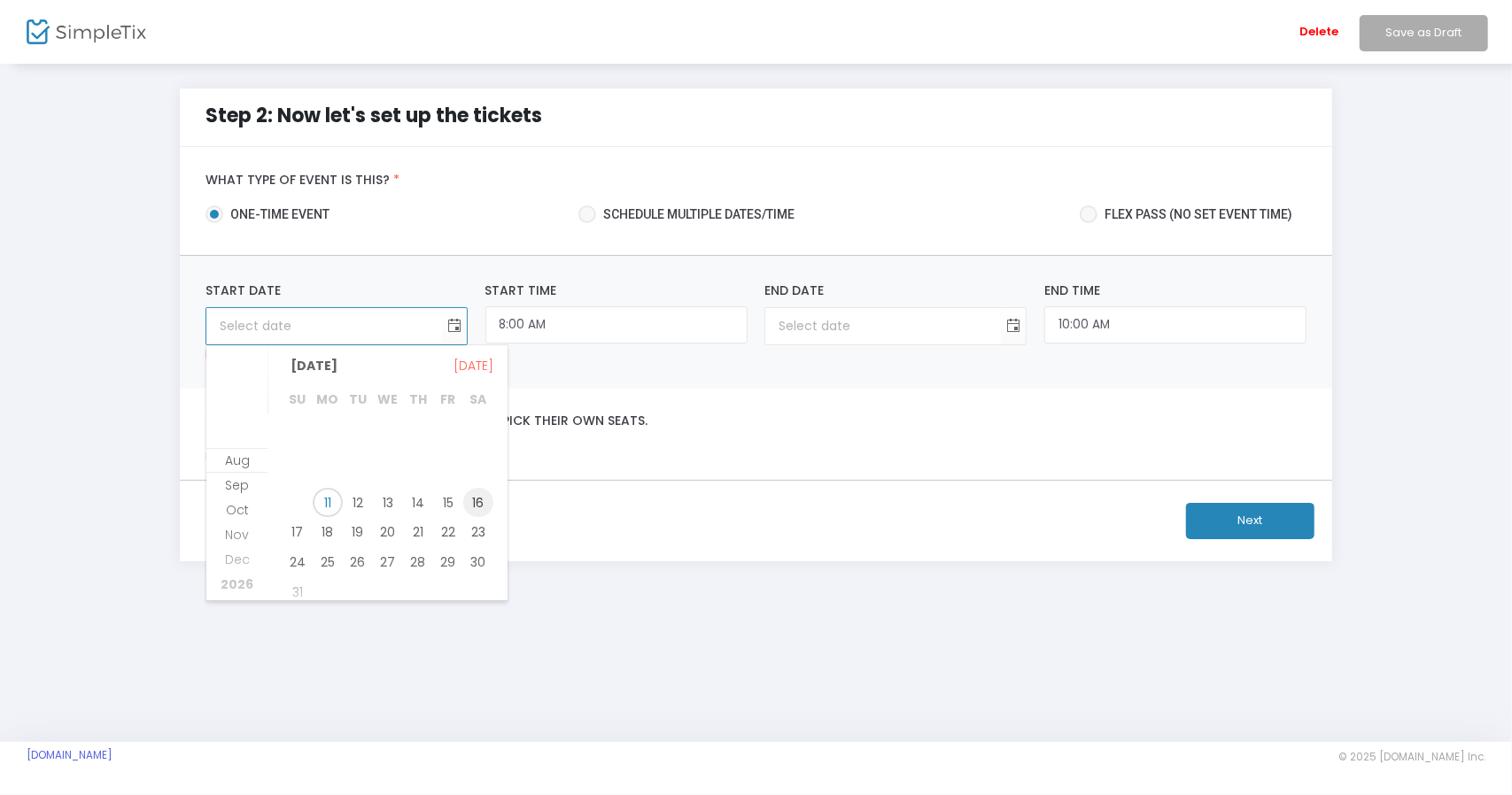
click at [482, 495] on span "16" at bounding box center [477, 502] width 30 height 30
type input "[DATE]"
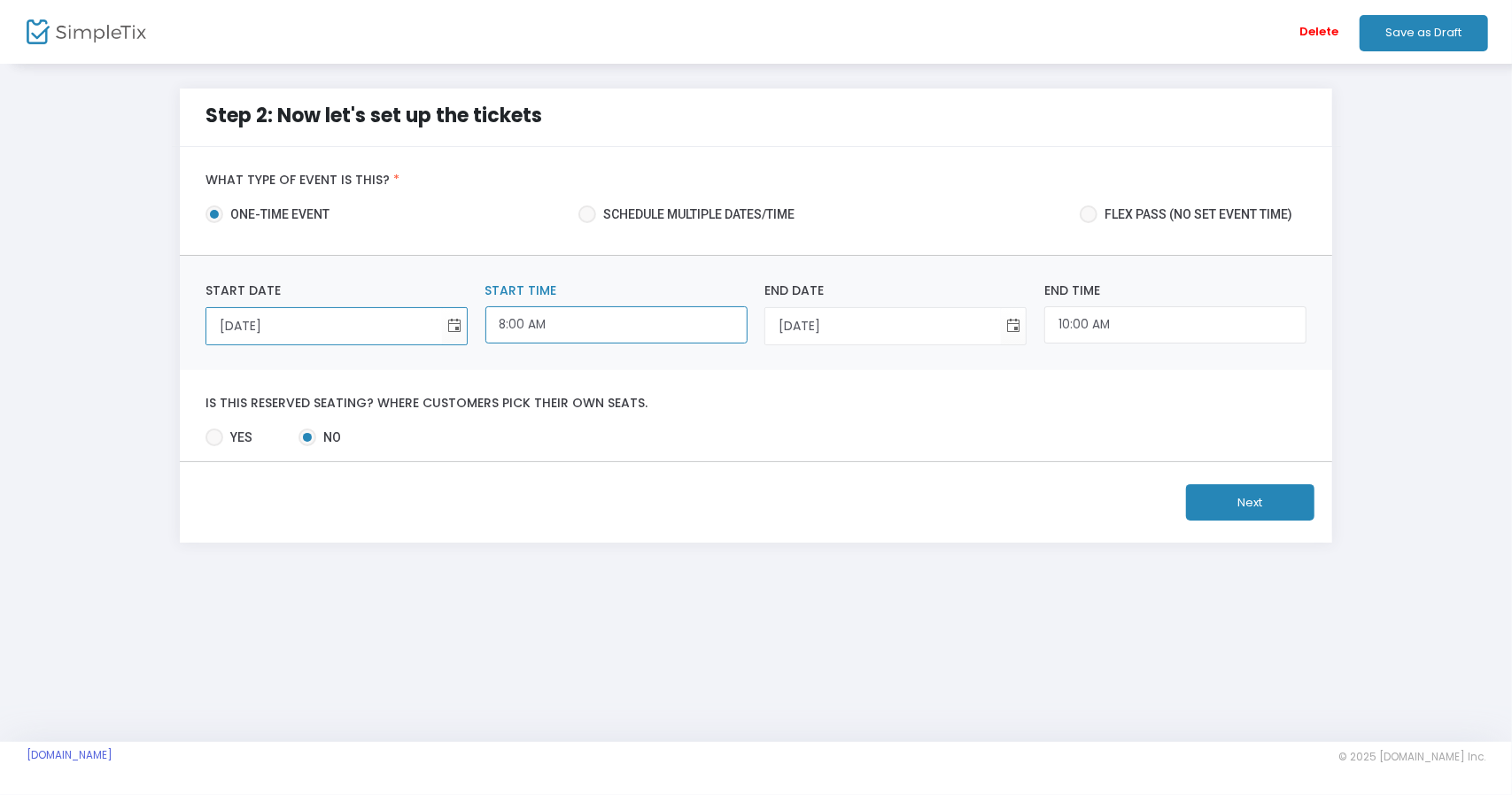
click at [574, 333] on input "8:00 AM" at bounding box center [616, 325] width 262 height 38
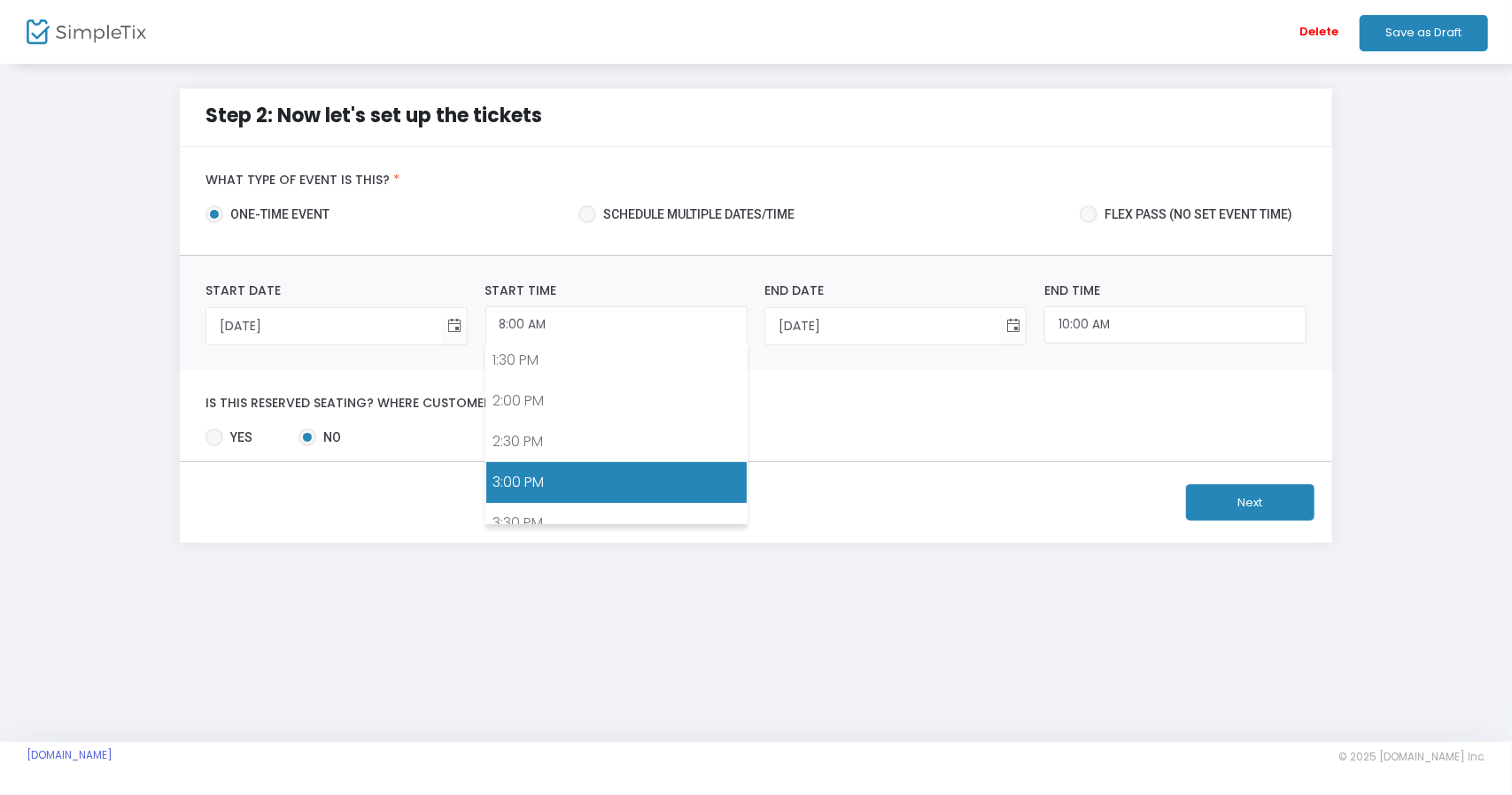
click at [549, 472] on link "3:00 PM" at bounding box center [616, 482] width 260 height 40
type input "3:00 PM"
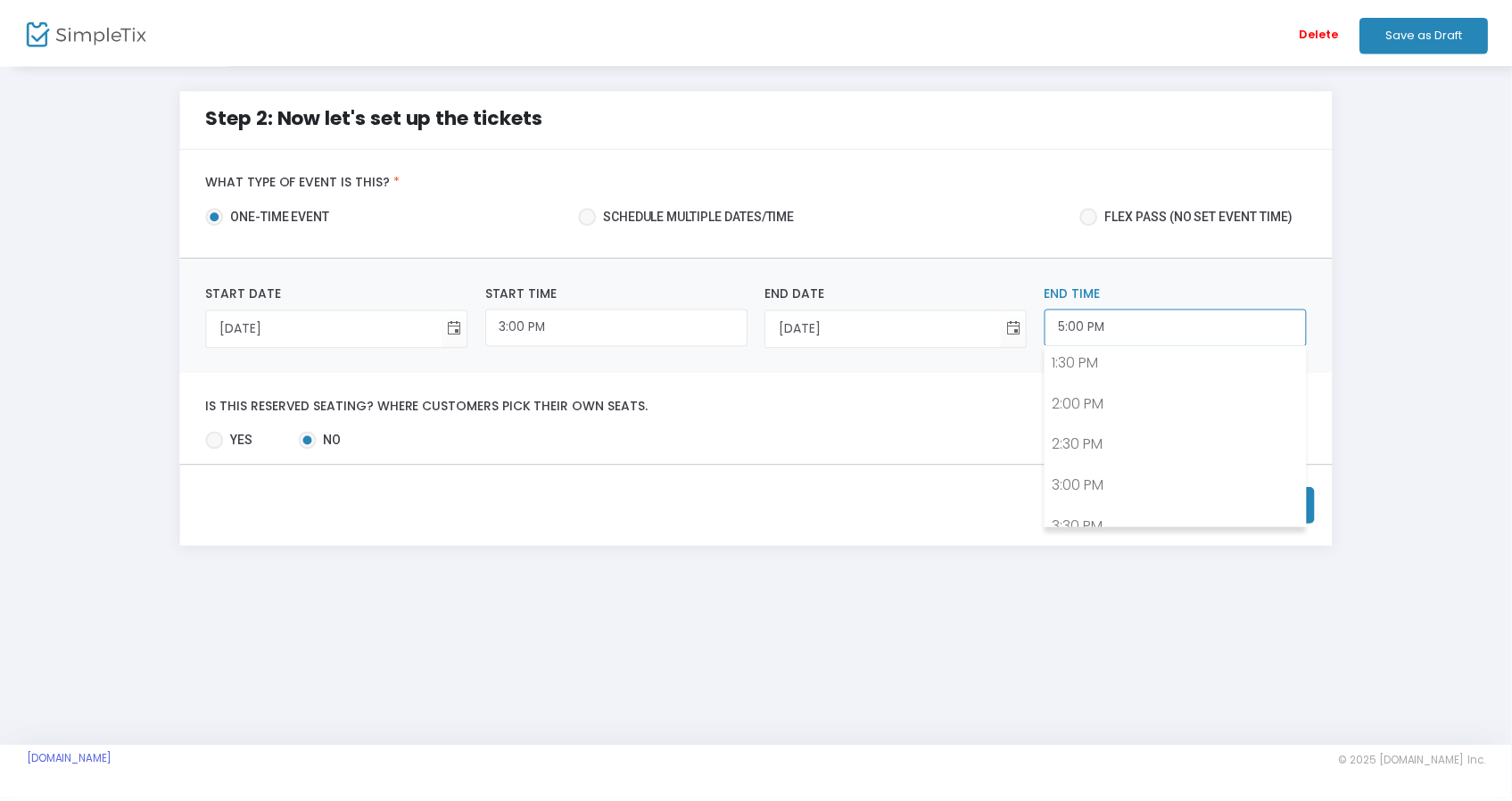
scroll to position [1304, 0]
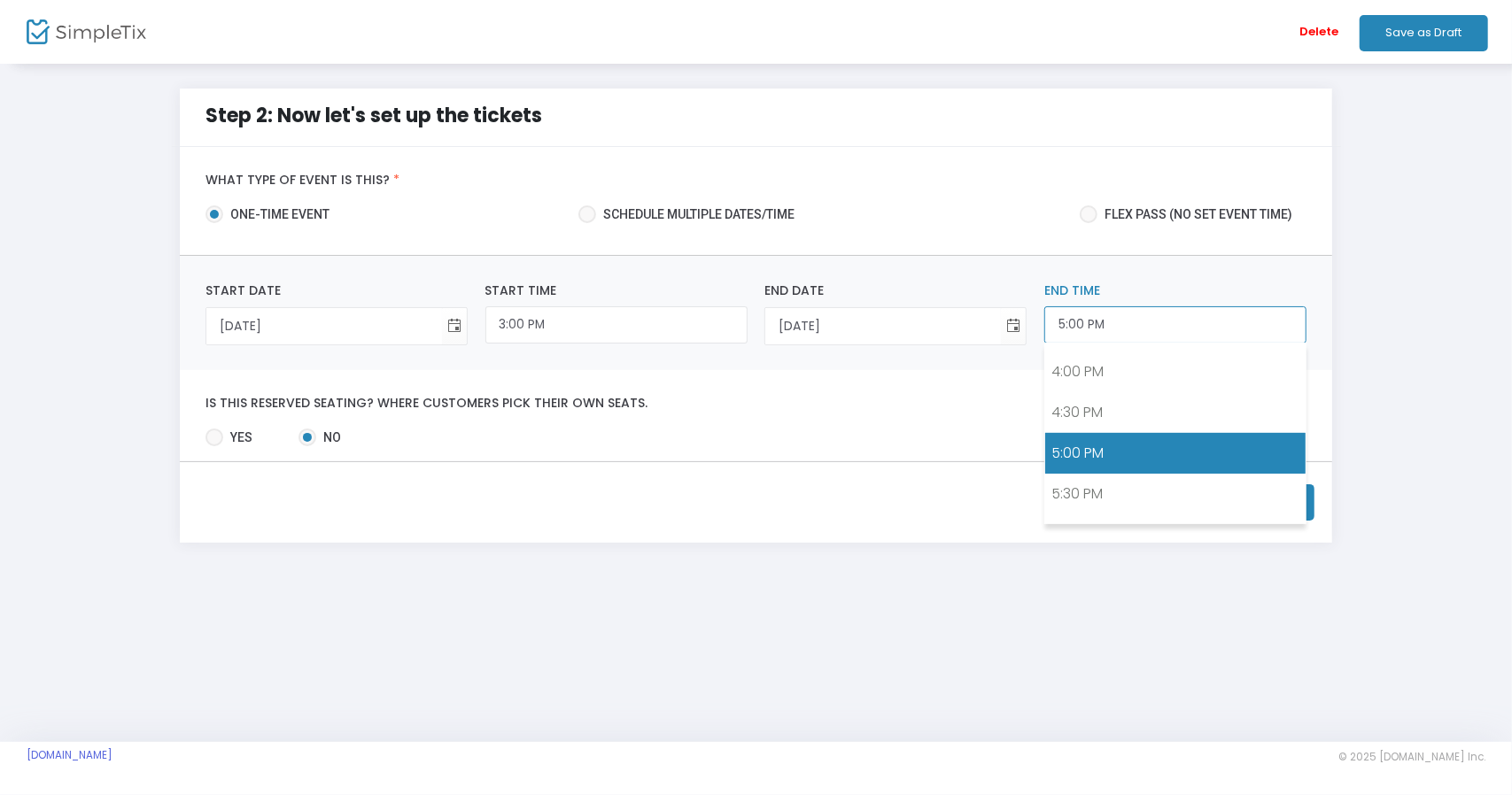
click at [1073, 314] on input "5:00 PM" at bounding box center [1175, 325] width 262 height 38
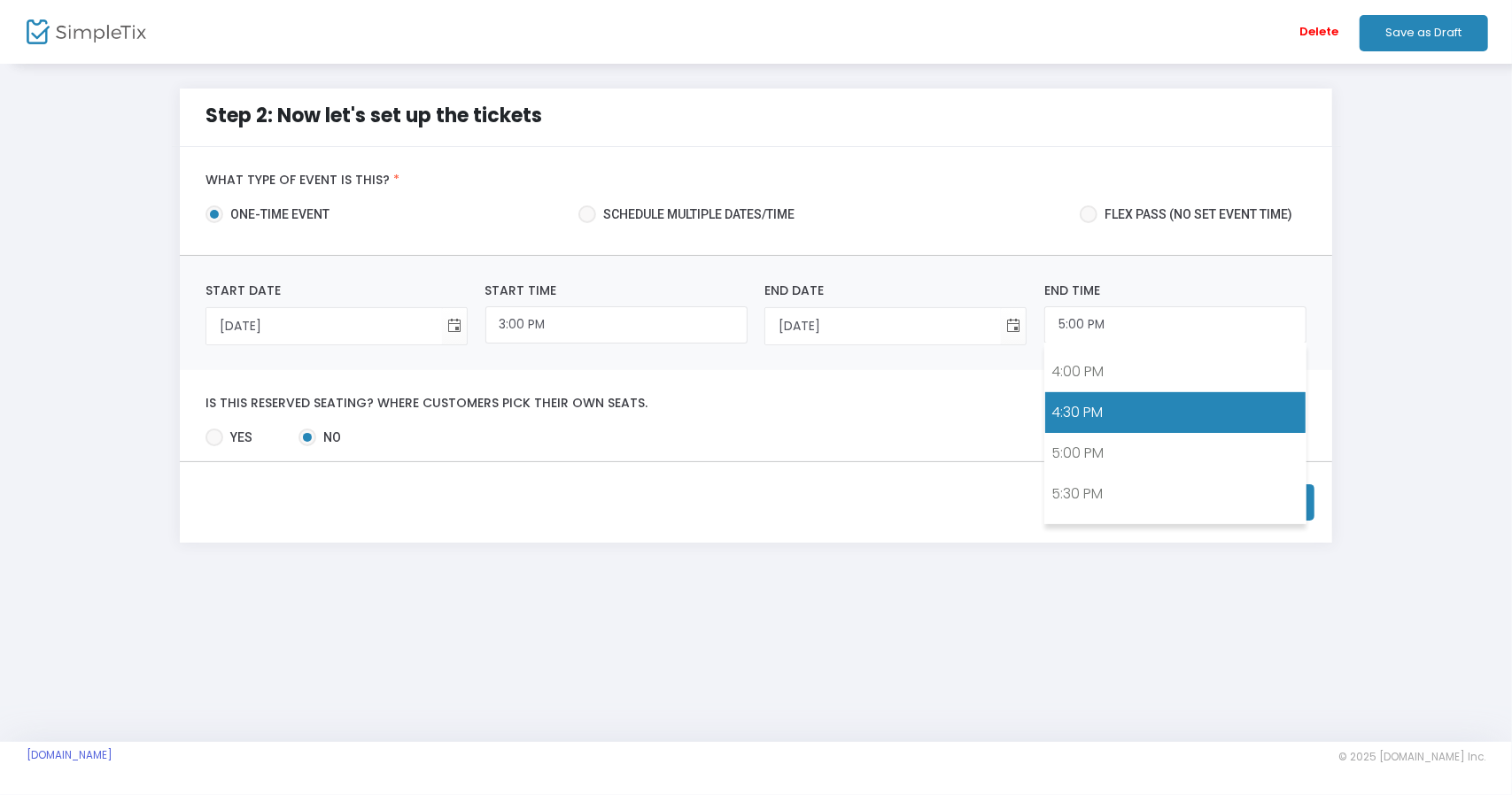
click at [1099, 395] on link "4:30 PM" at bounding box center [1175, 413] width 260 height 40
type input "4:30 PM"
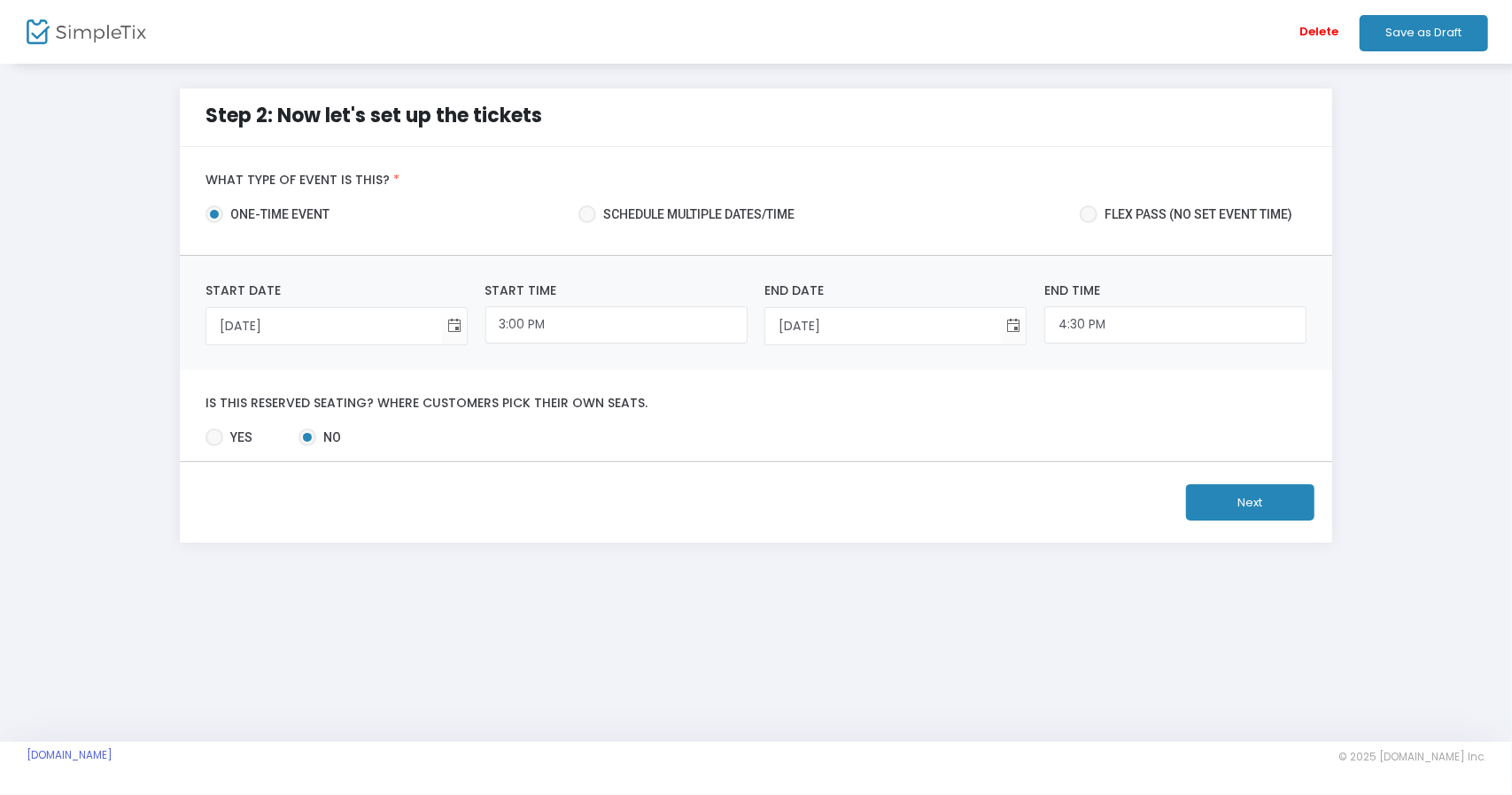
click at [1256, 494] on button "Next" at bounding box center [1251, 502] width 129 height 36
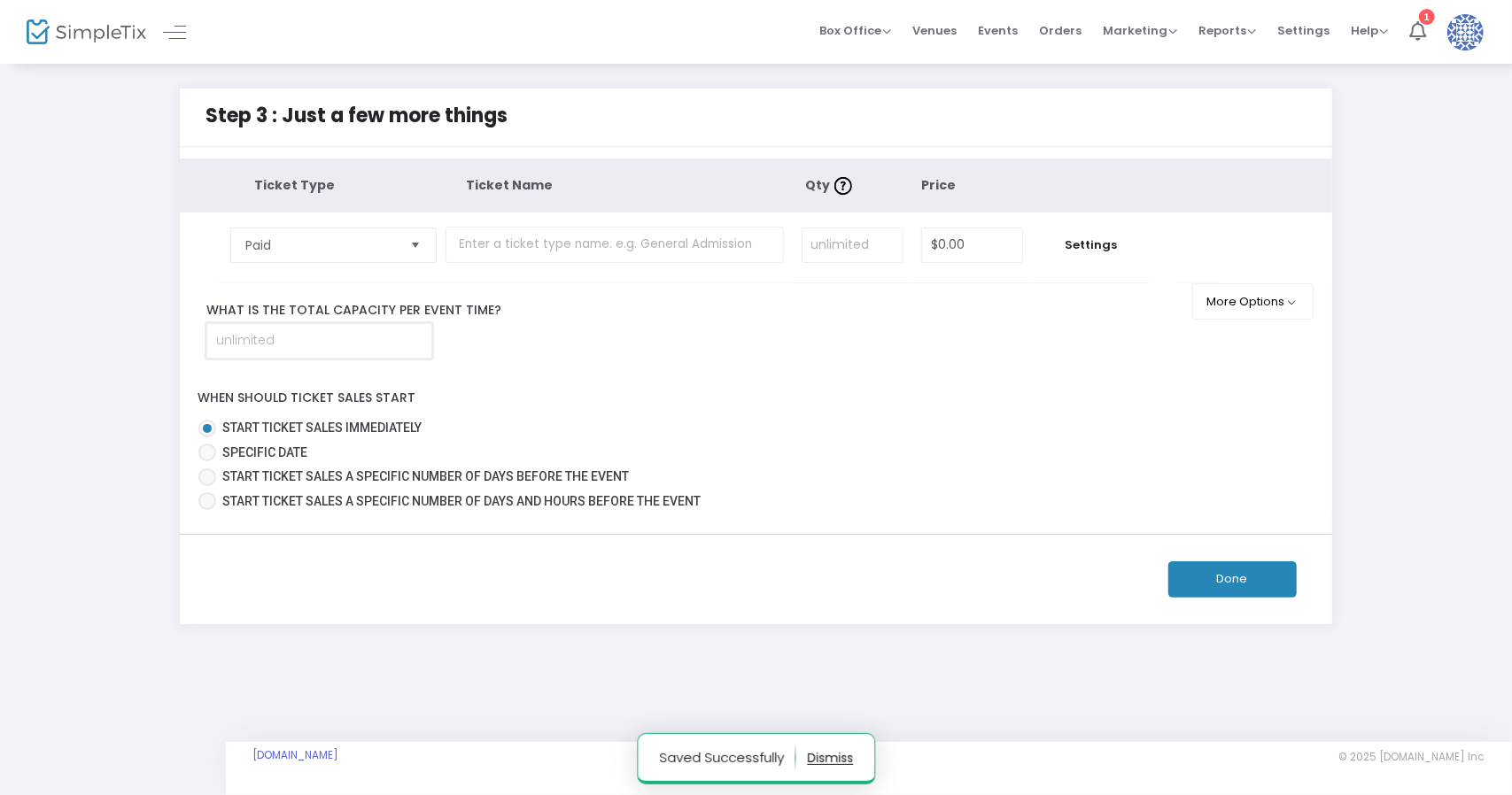
click at [343, 343] on input at bounding box center [319, 341] width 224 height 34
type input "2"
click at [726, 337] on div "What is the total capacity per event time? 2" at bounding box center [697, 330] width 1036 height 58
click at [1262, 297] on button "More Options" at bounding box center [1253, 301] width 121 height 36
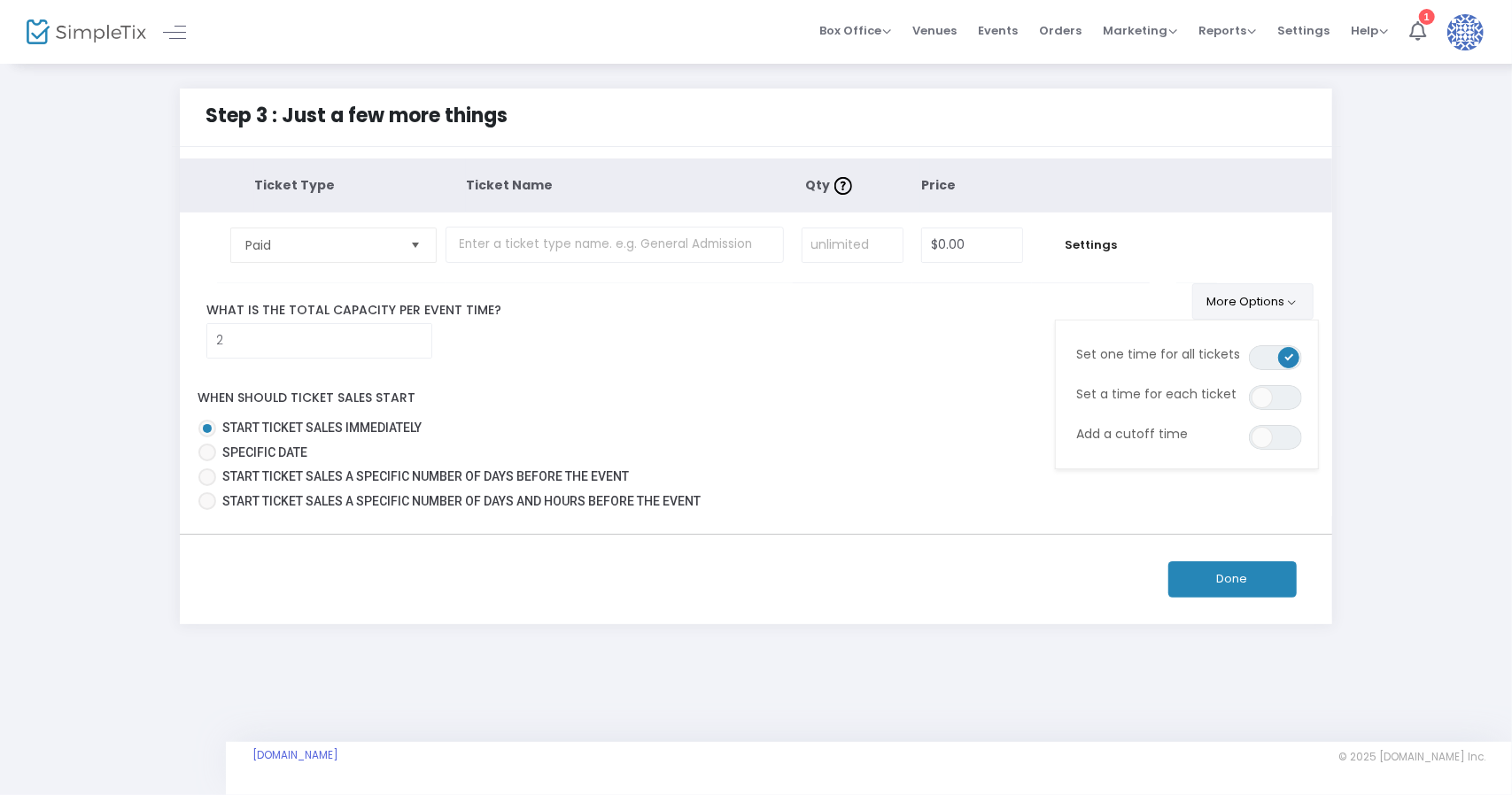
click at [1259, 295] on button "More Options" at bounding box center [1253, 301] width 121 height 36
click at [957, 235] on input "0" at bounding box center [972, 245] width 101 height 34
type input "$35.00"
click at [847, 247] on input at bounding box center [853, 245] width 100 height 34
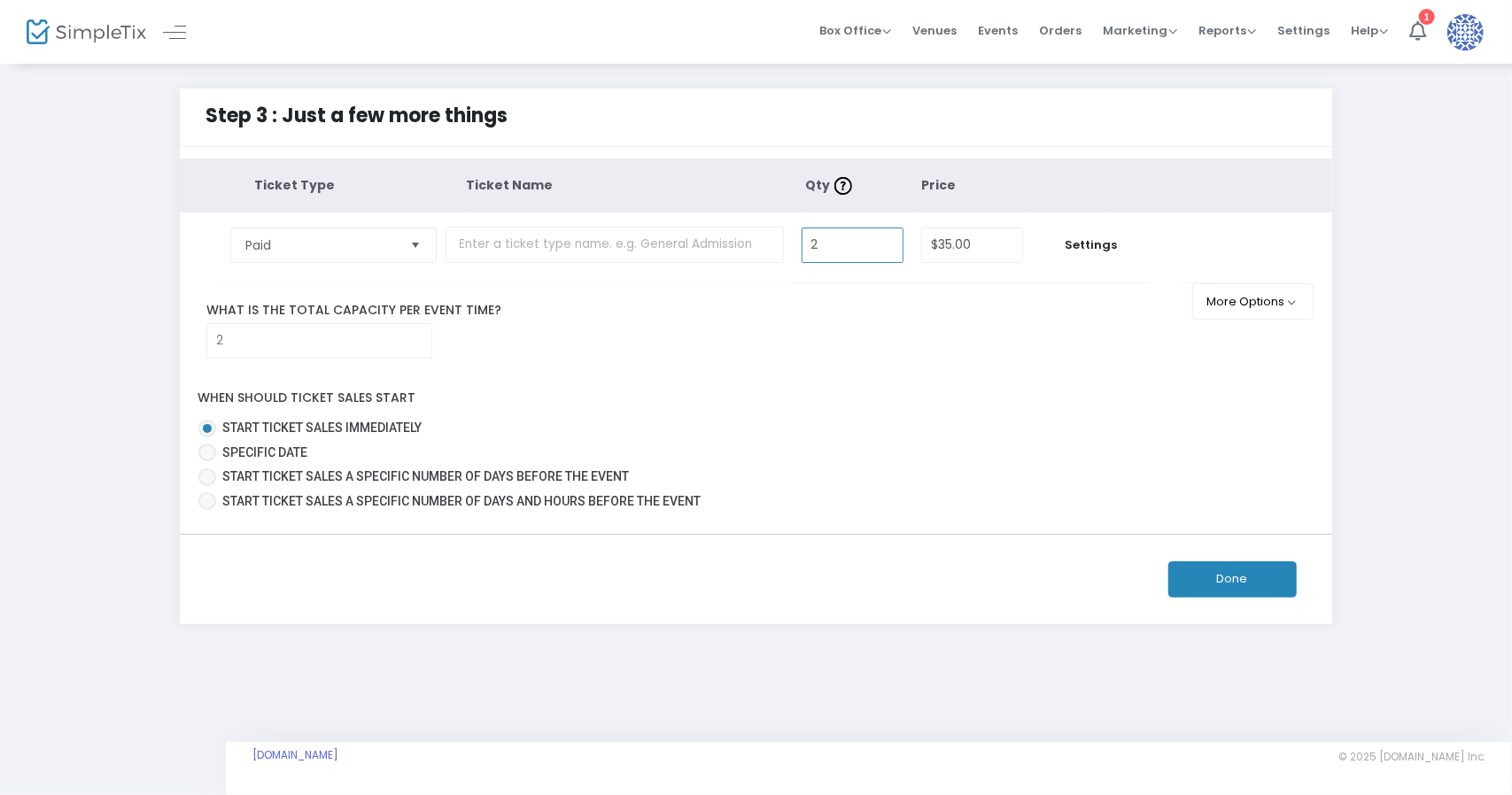
type input "2"
click at [646, 239] on input "2" at bounding box center [615, 245] width 338 height 36
click at [353, 241] on span "Paid" at bounding box center [320, 245] width 151 height 17
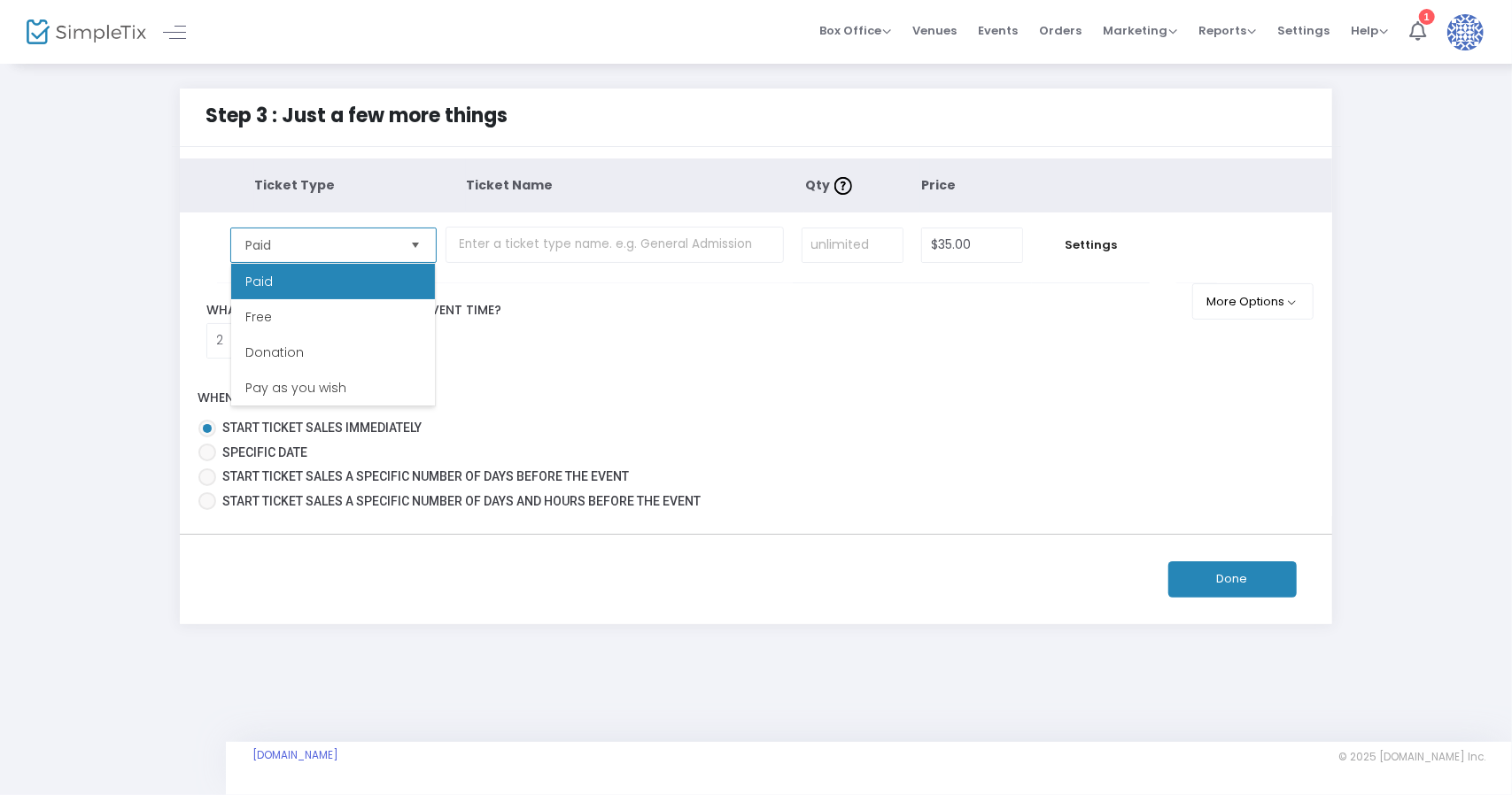
click at [362, 241] on span "Paid" at bounding box center [320, 245] width 151 height 17
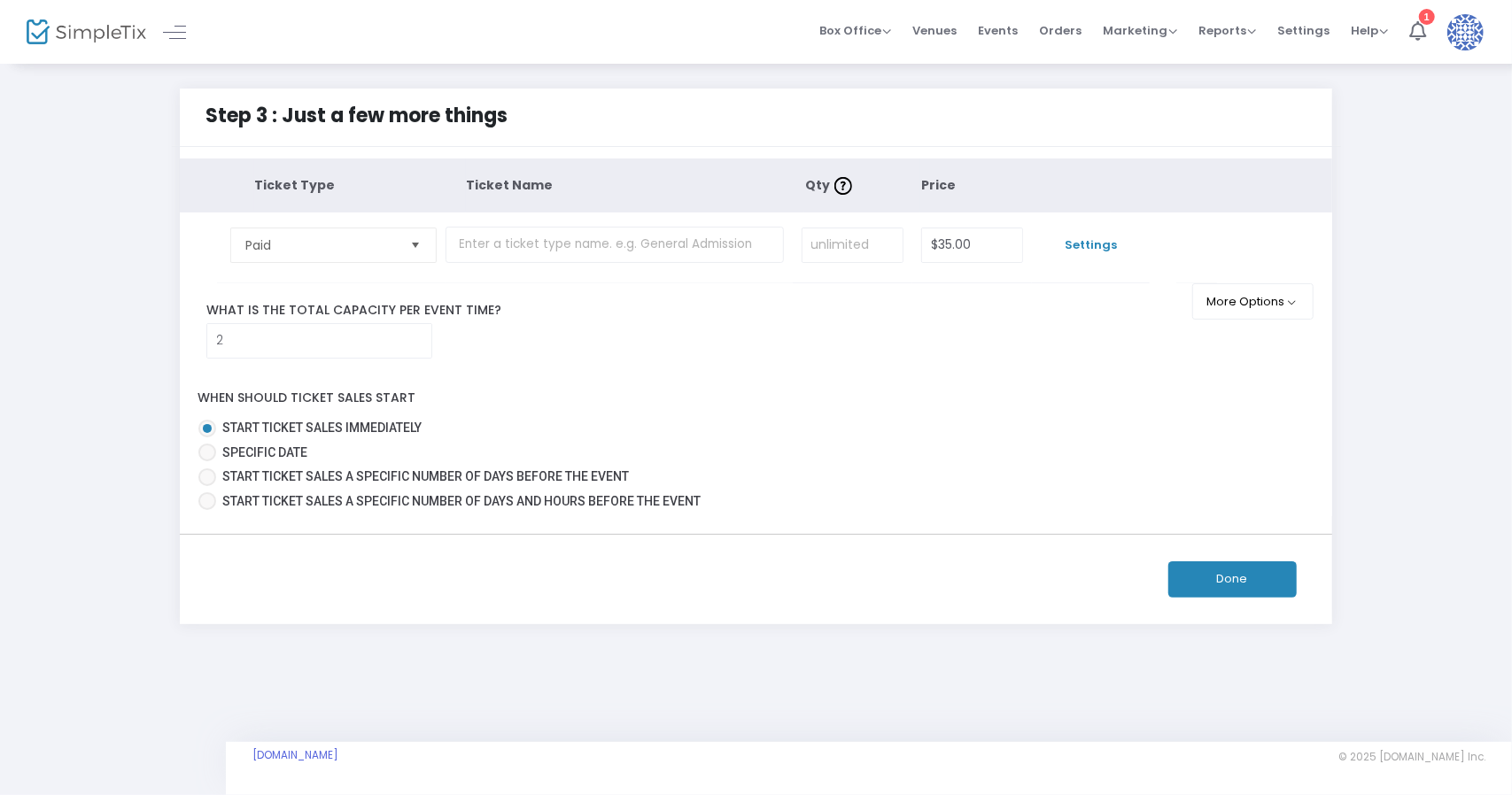
click at [1090, 242] on span "Settings" at bounding box center [1090, 245] width 99 height 17
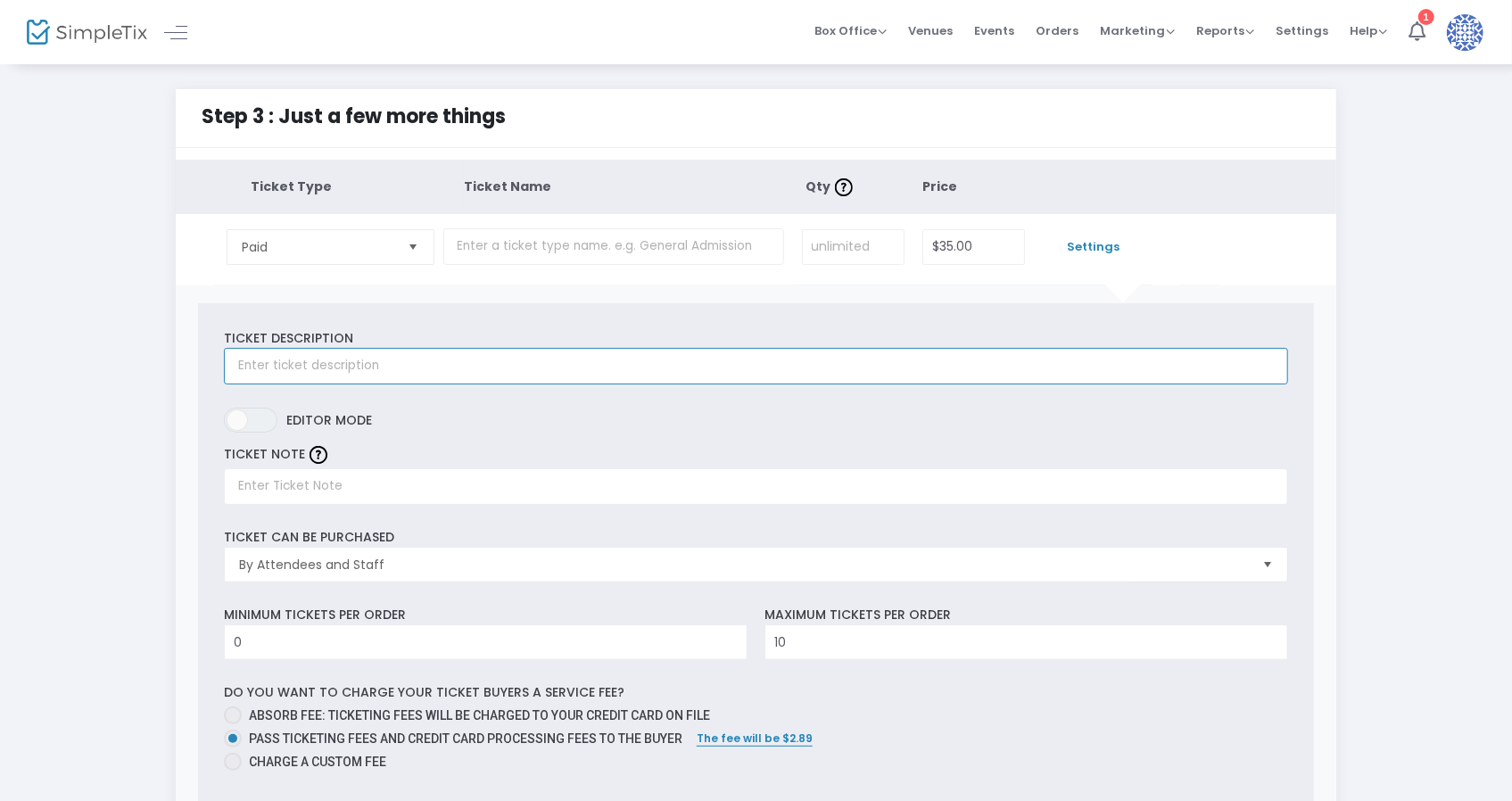
click at [420, 361] on input "text" at bounding box center [756, 367] width 1064 height 37
click at [249, 403] on div "Ticket Description Required. ON OFF Editor mode TICKET NOTE Ticket can be purch…" at bounding box center [756, 661] width 1116 height 714
click at [253, 421] on span "ON OFF" at bounding box center [250, 420] width 53 height 25
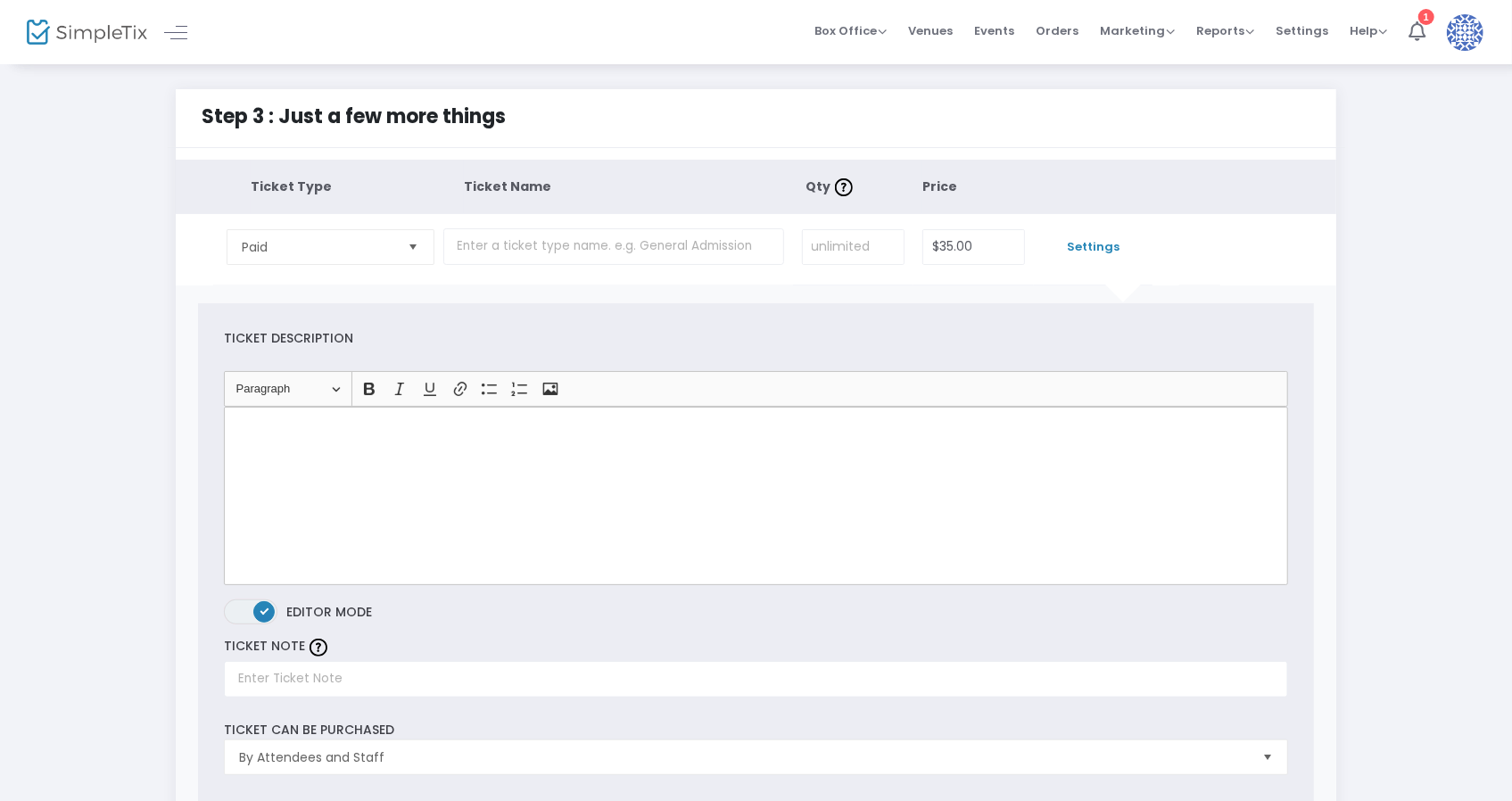
click at [248, 606] on span "ON OFF" at bounding box center [250, 612] width 53 height 25
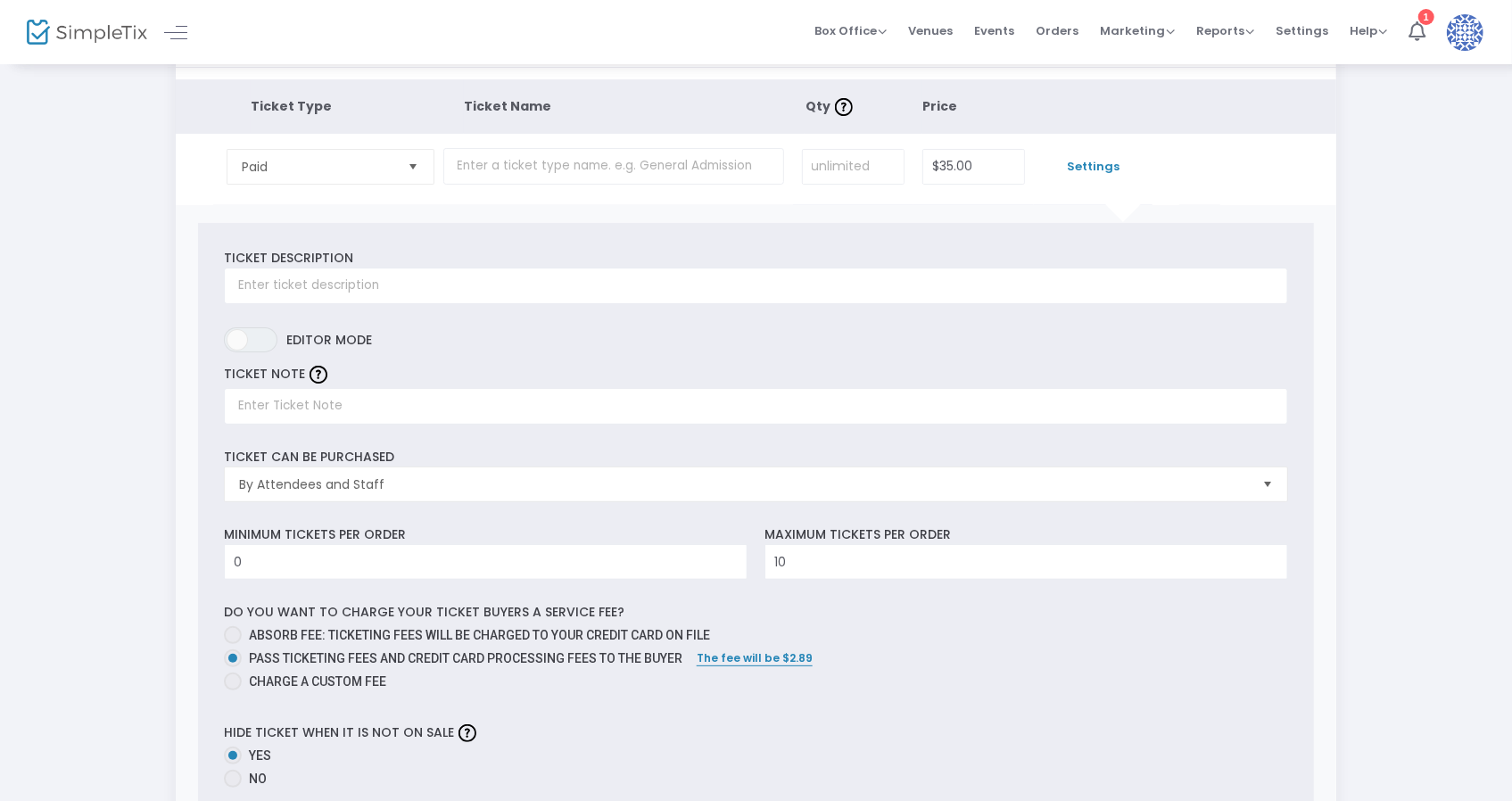
scroll to position [89, 0]
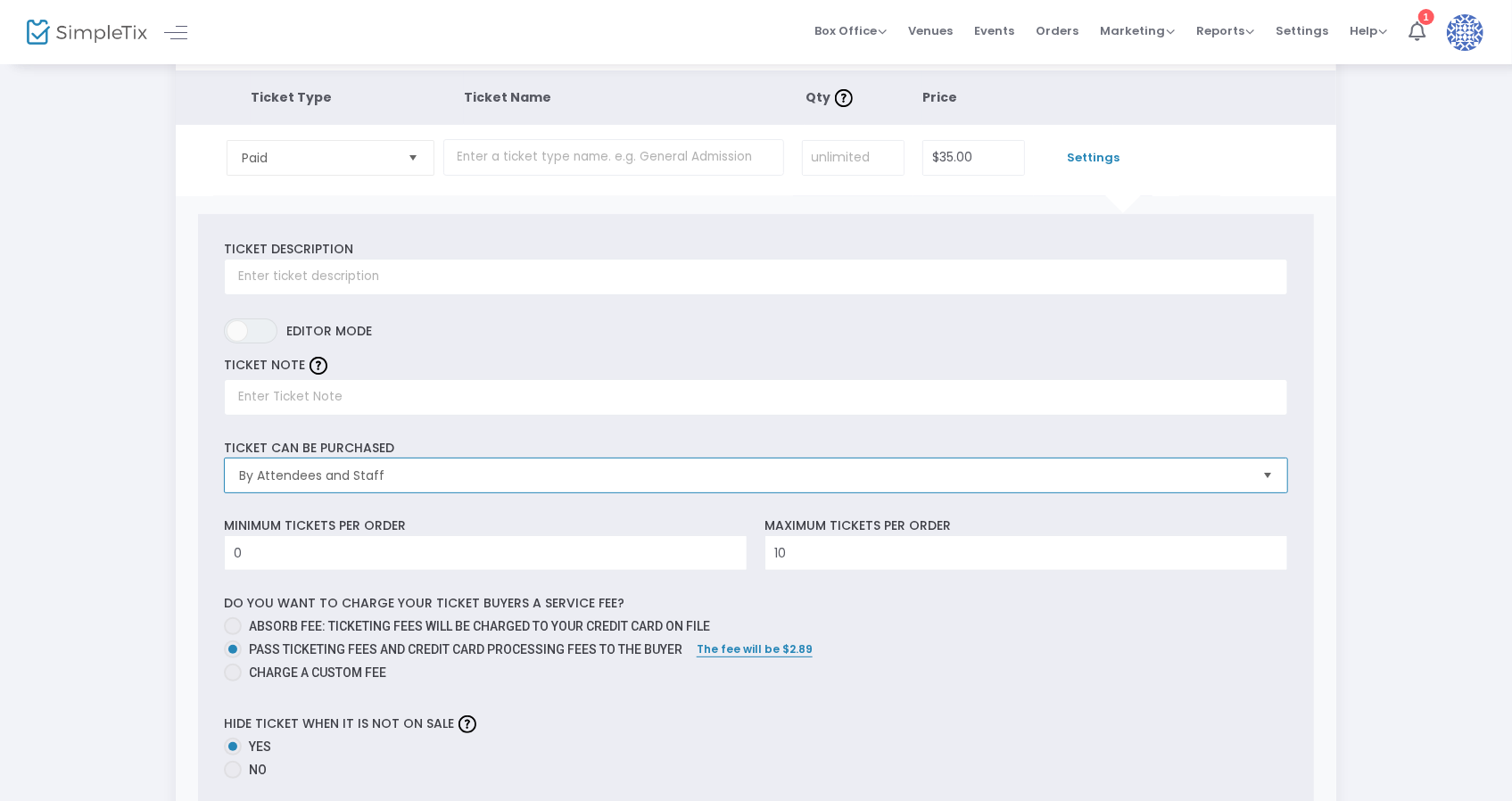
click at [478, 473] on span "By Attendees and Staff" at bounding box center [743, 475] width 1009 height 17
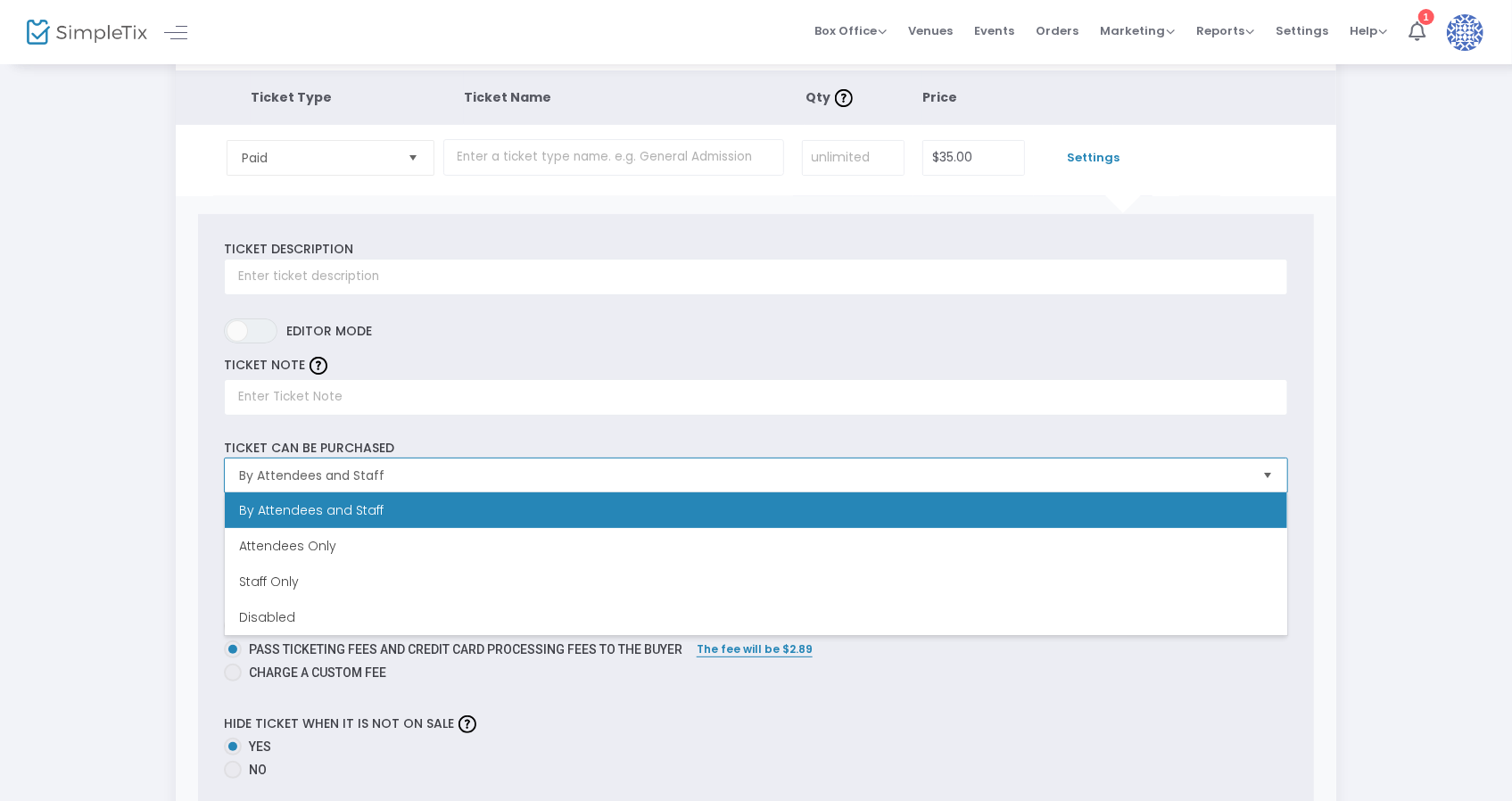
click at [478, 473] on span "By Attendees and Staff" at bounding box center [743, 475] width 1009 height 17
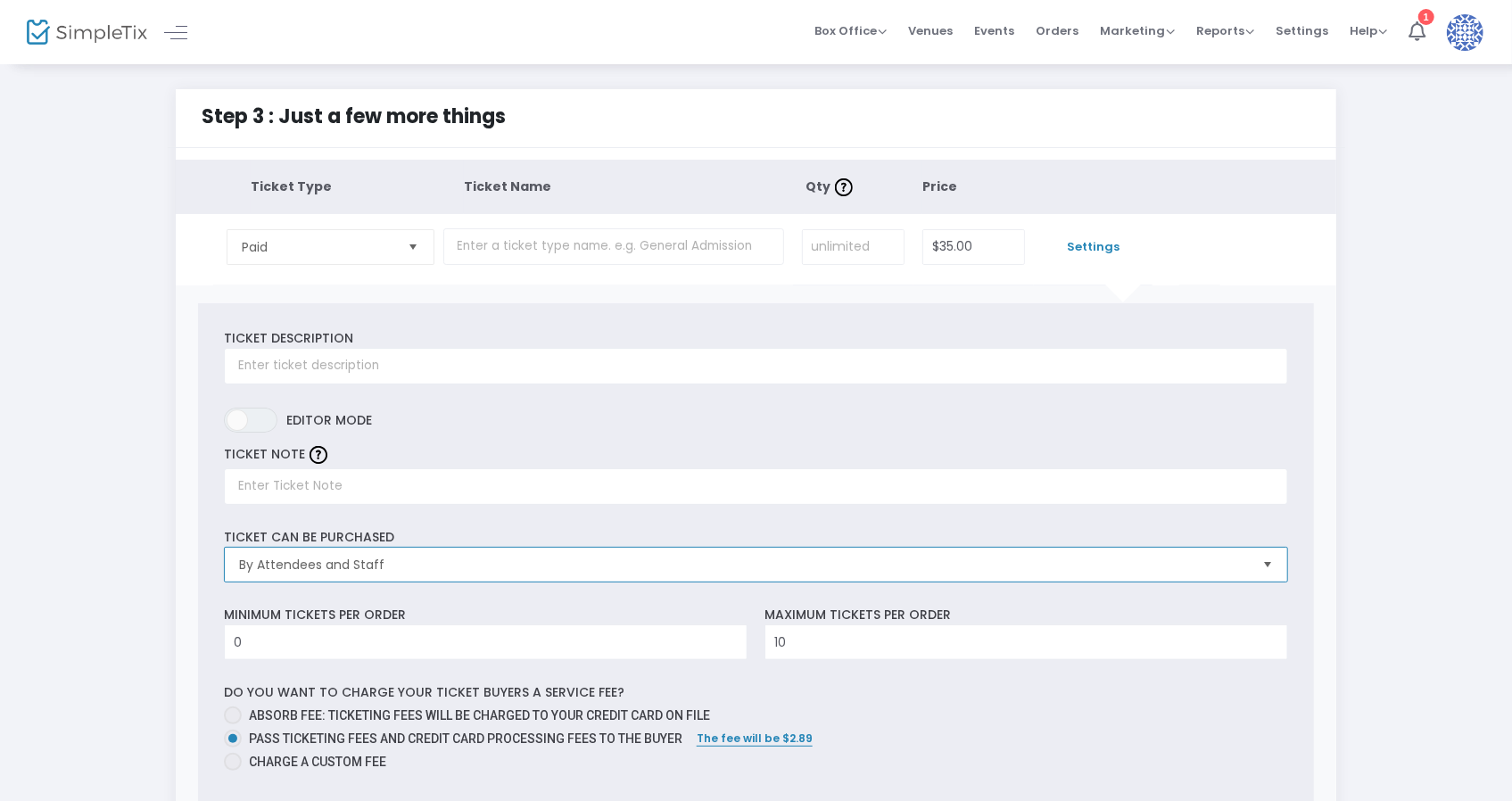
scroll to position [0, 0]
